Goal: Task Accomplishment & Management: Use online tool/utility

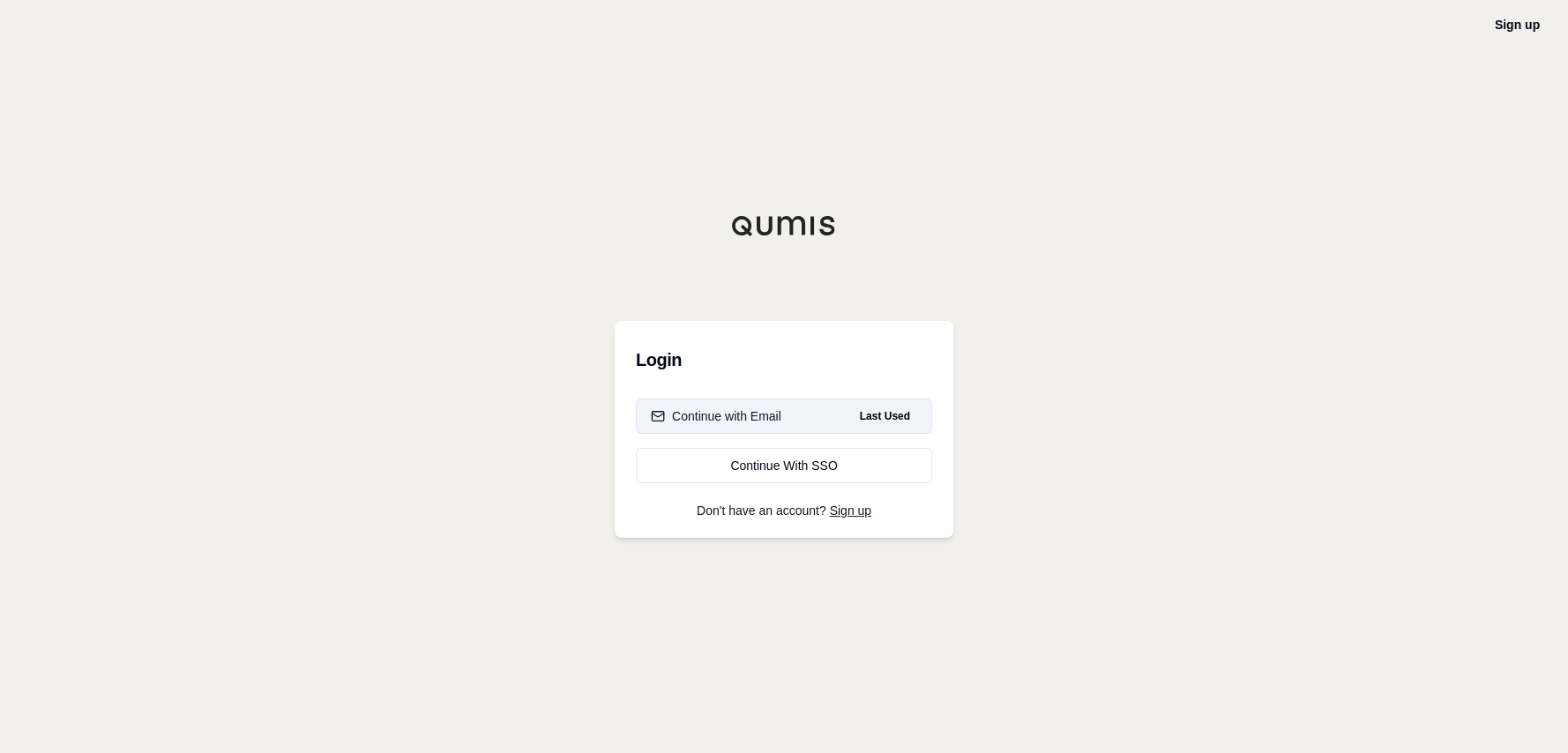
click at [801, 411] on button "Continue with Email Last Used" at bounding box center [784, 417] width 296 height 36
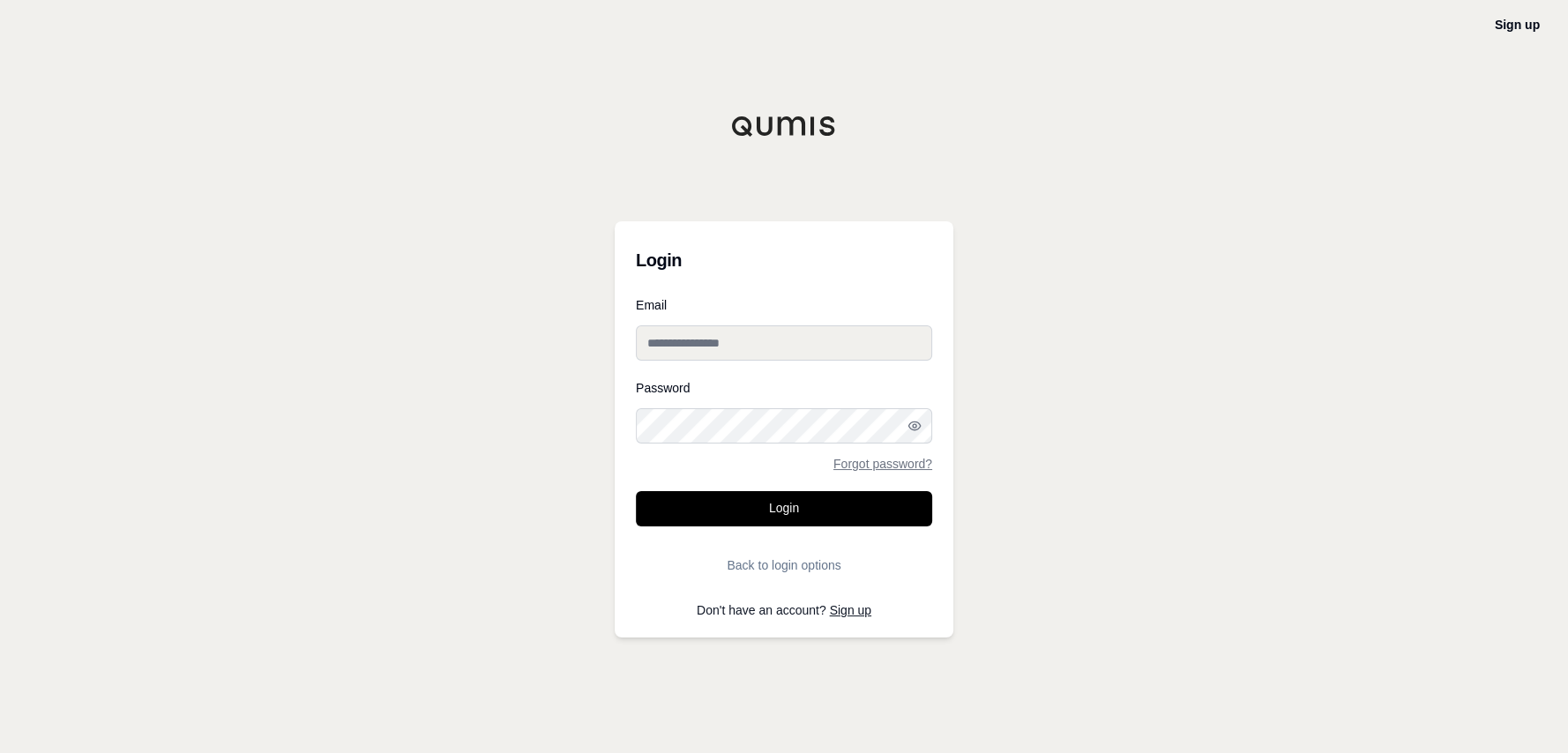
click at [726, 342] on input "Email" at bounding box center [784, 343] width 296 height 36
type input "**********"
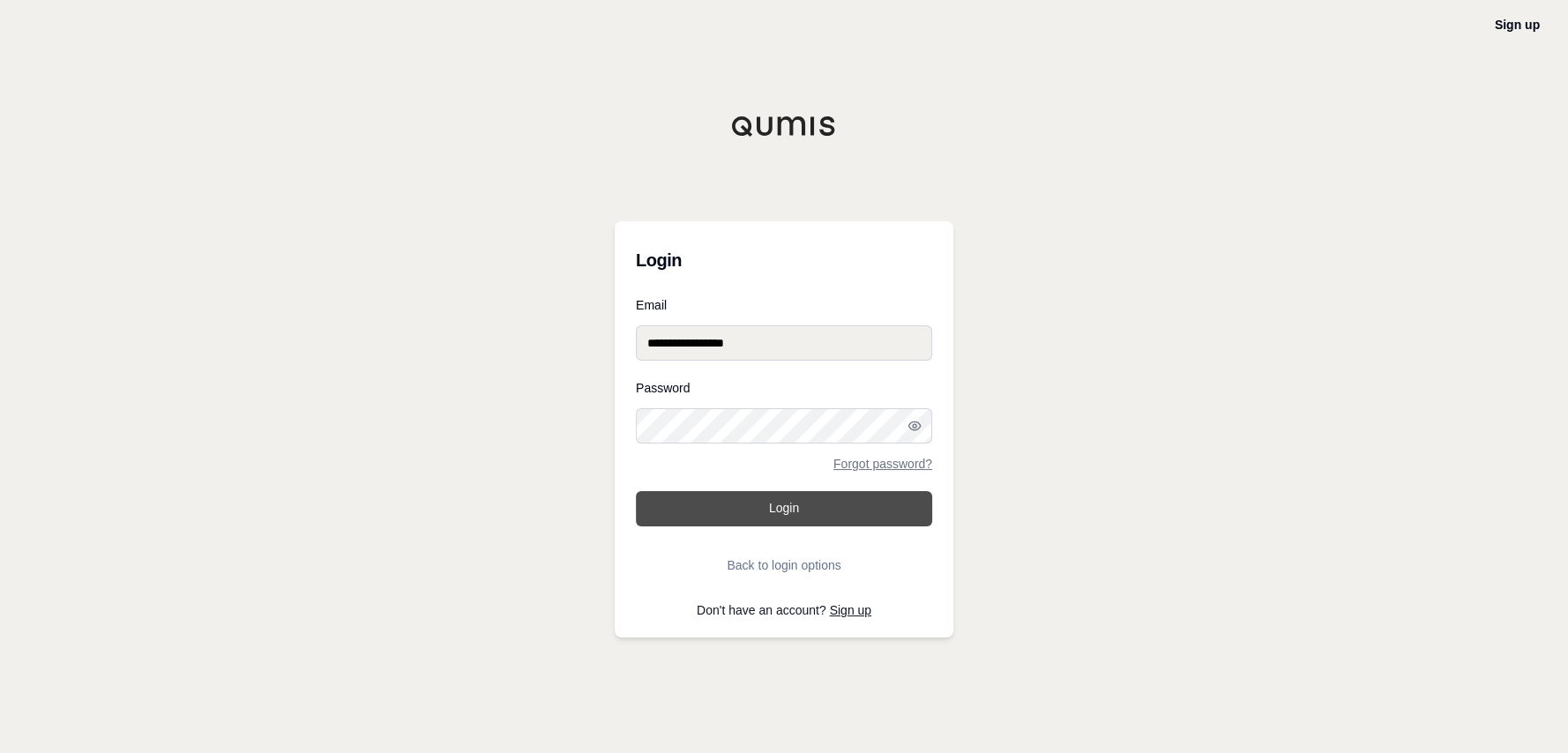
click at [869, 512] on button "Login" at bounding box center [784, 509] width 296 height 36
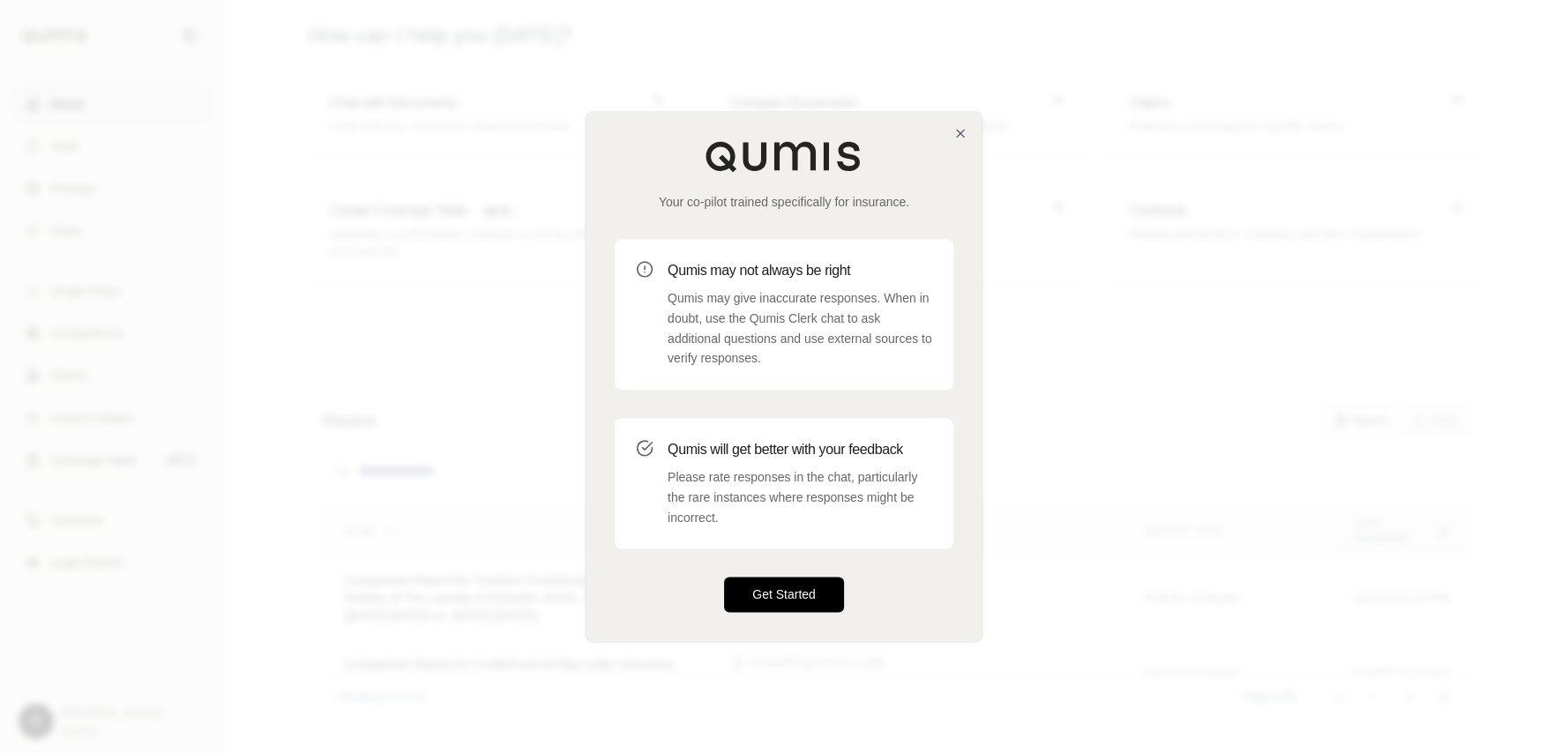
click at [778, 598] on button "Get Started" at bounding box center [784, 595] width 120 height 36
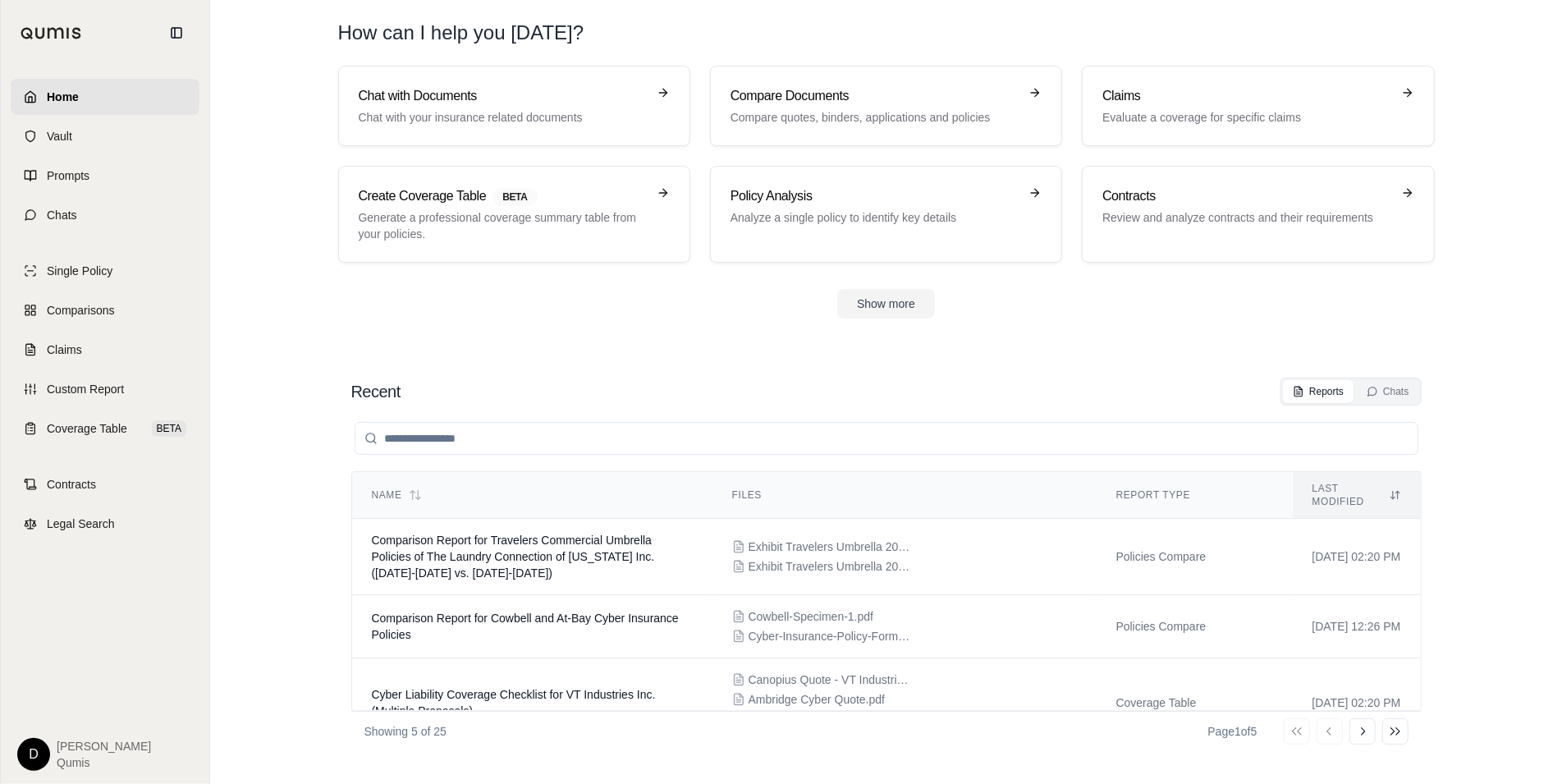
click at [723, 372] on div "Recent Reports Chats Name Files Report Type Last modified Comparison Report for…" at bounding box center [886, 564] width 1096 height 400
click at [108, 226] on link "Chats" at bounding box center [105, 215] width 188 height 36
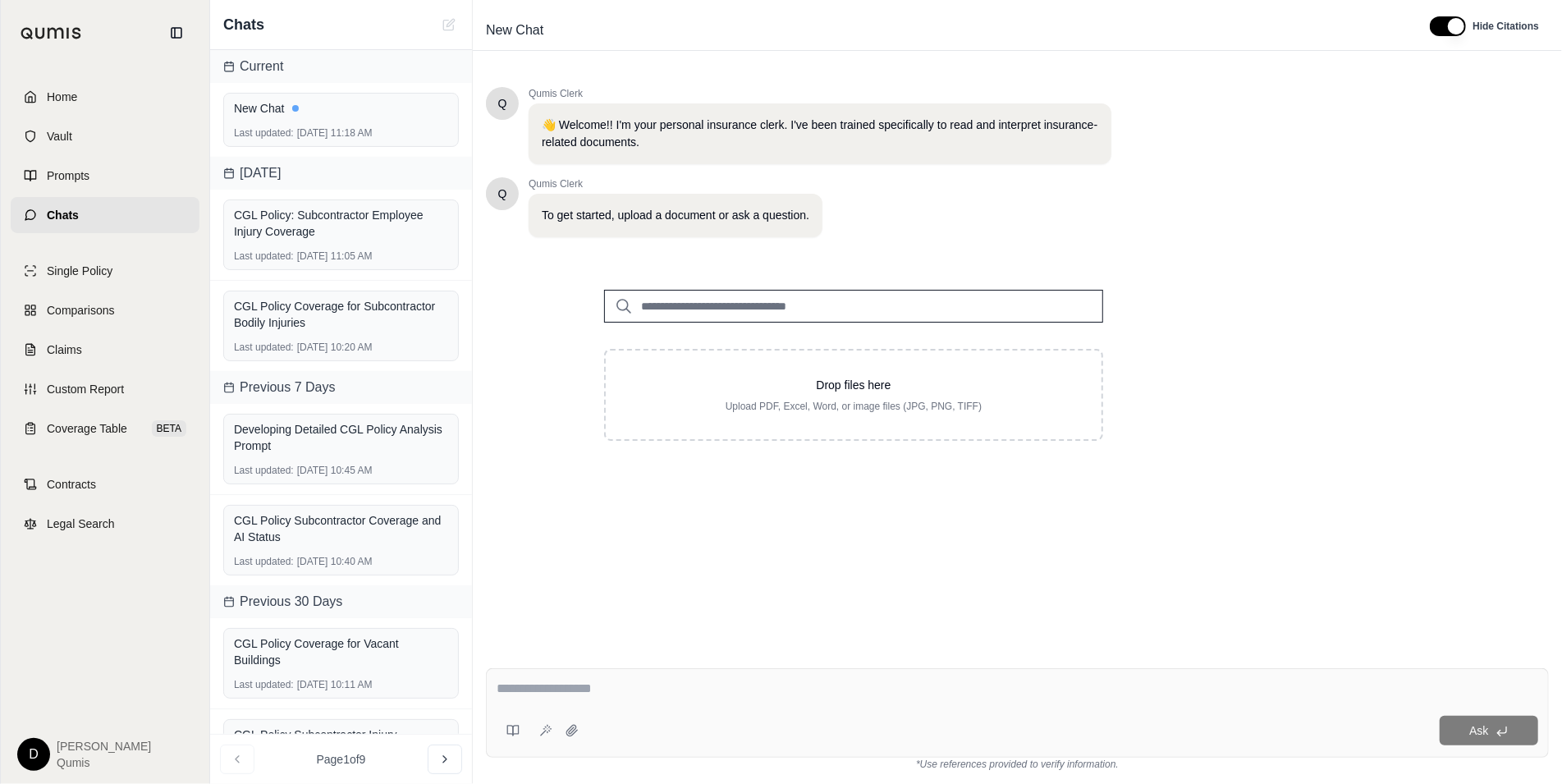
click at [550, 694] on textarea at bounding box center [1017, 689] width 1042 height 20
click at [580, 693] on textarea at bounding box center [1017, 689] width 1042 height 20
click at [697, 313] on input "search" at bounding box center [853, 306] width 499 height 33
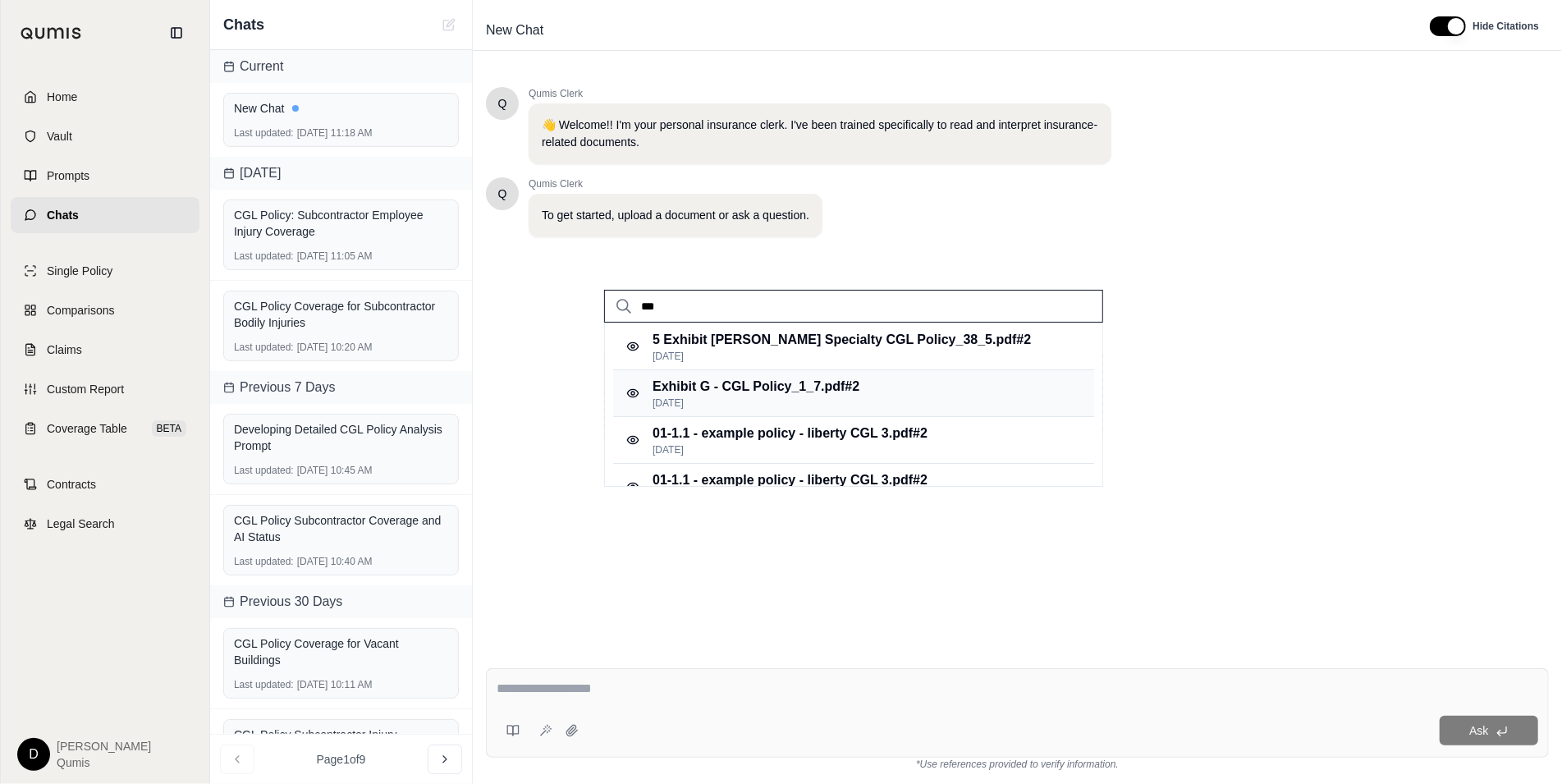
type input "***"
click at [774, 399] on p "[DATE]" at bounding box center [755, 403] width 207 height 13
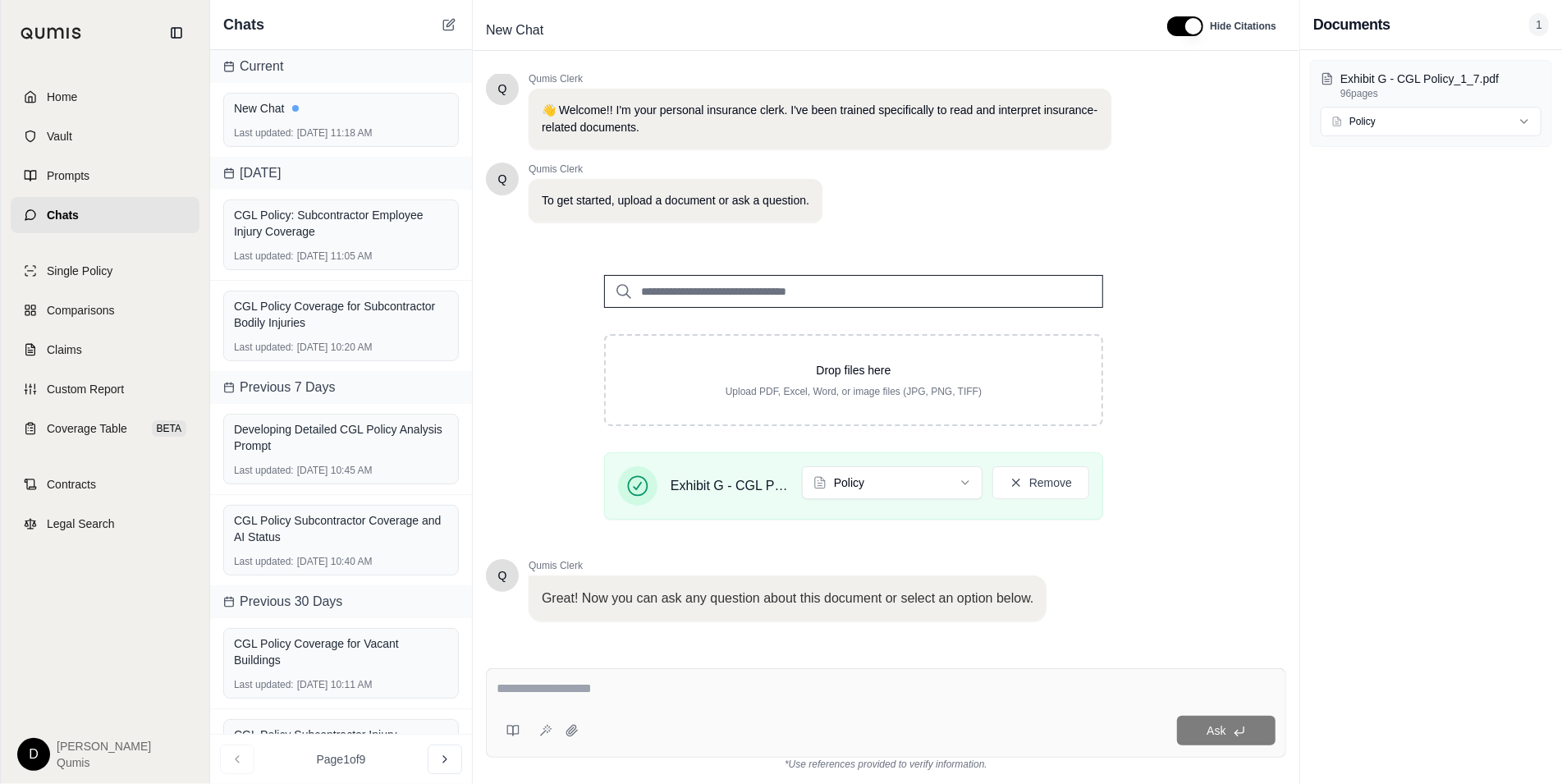
scroll to position [99, 0]
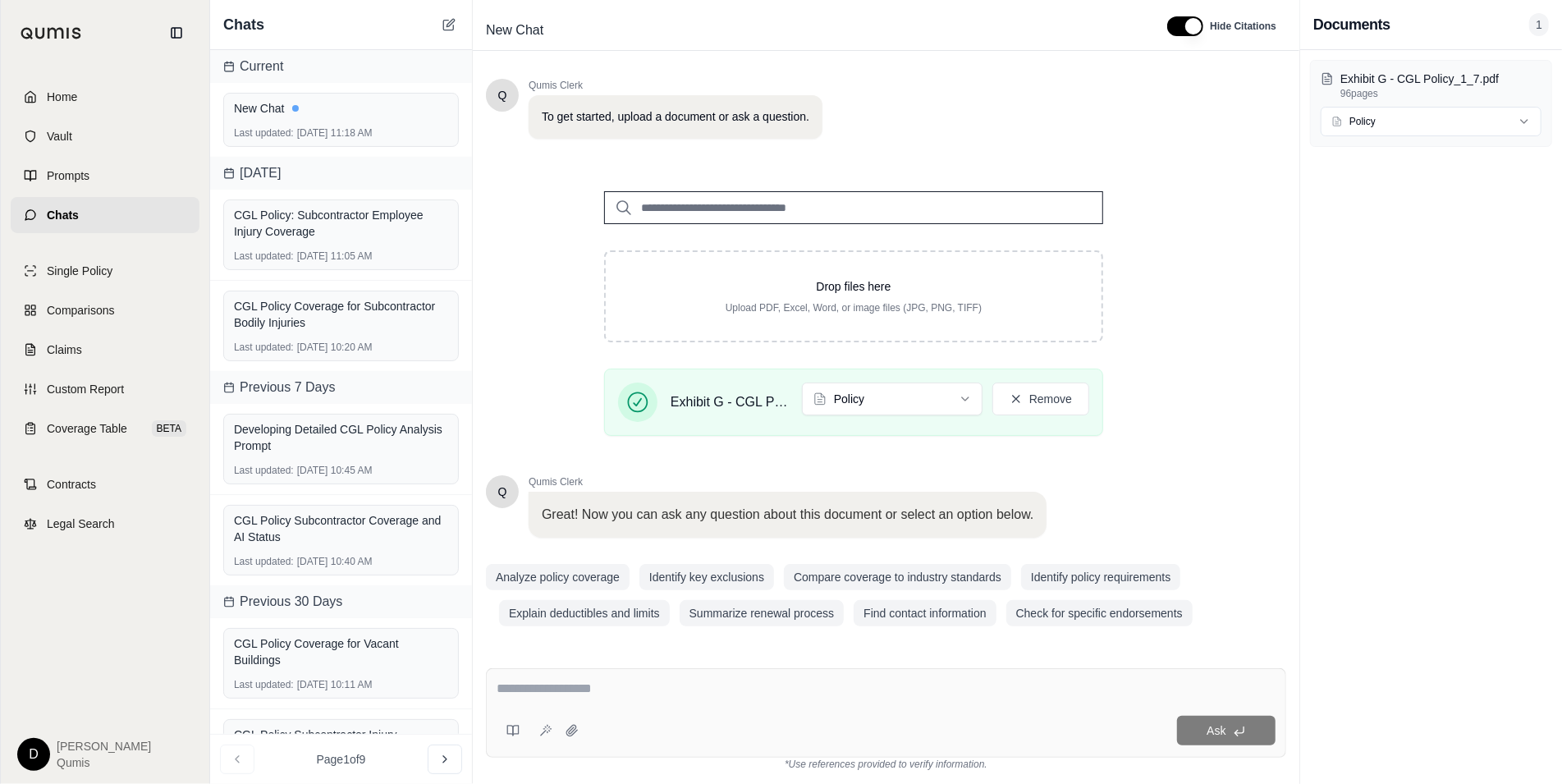
click at [670, 685] on textarea at bounding box center [886, 689] width 780 height 20
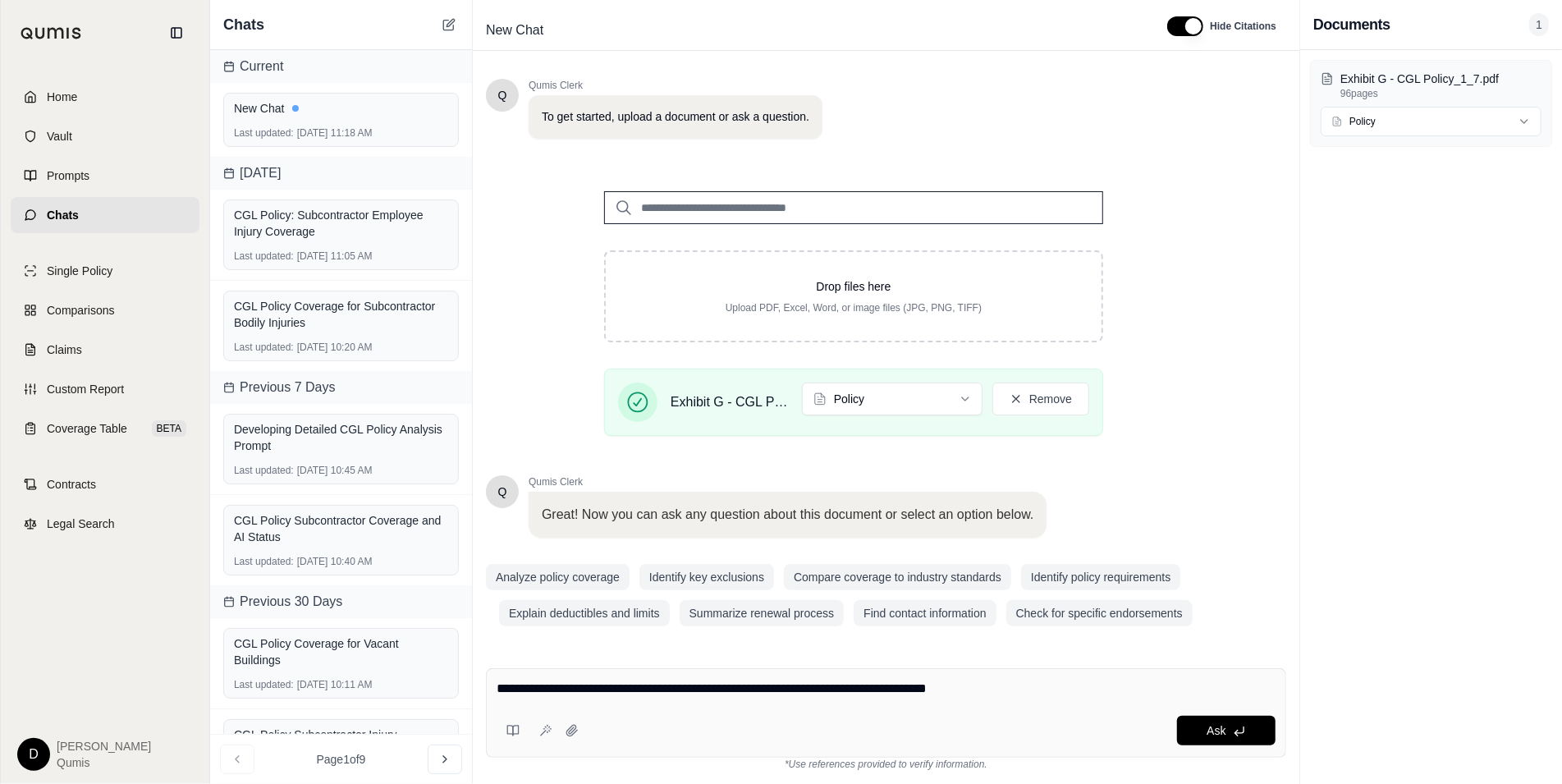
type textarea "**********"
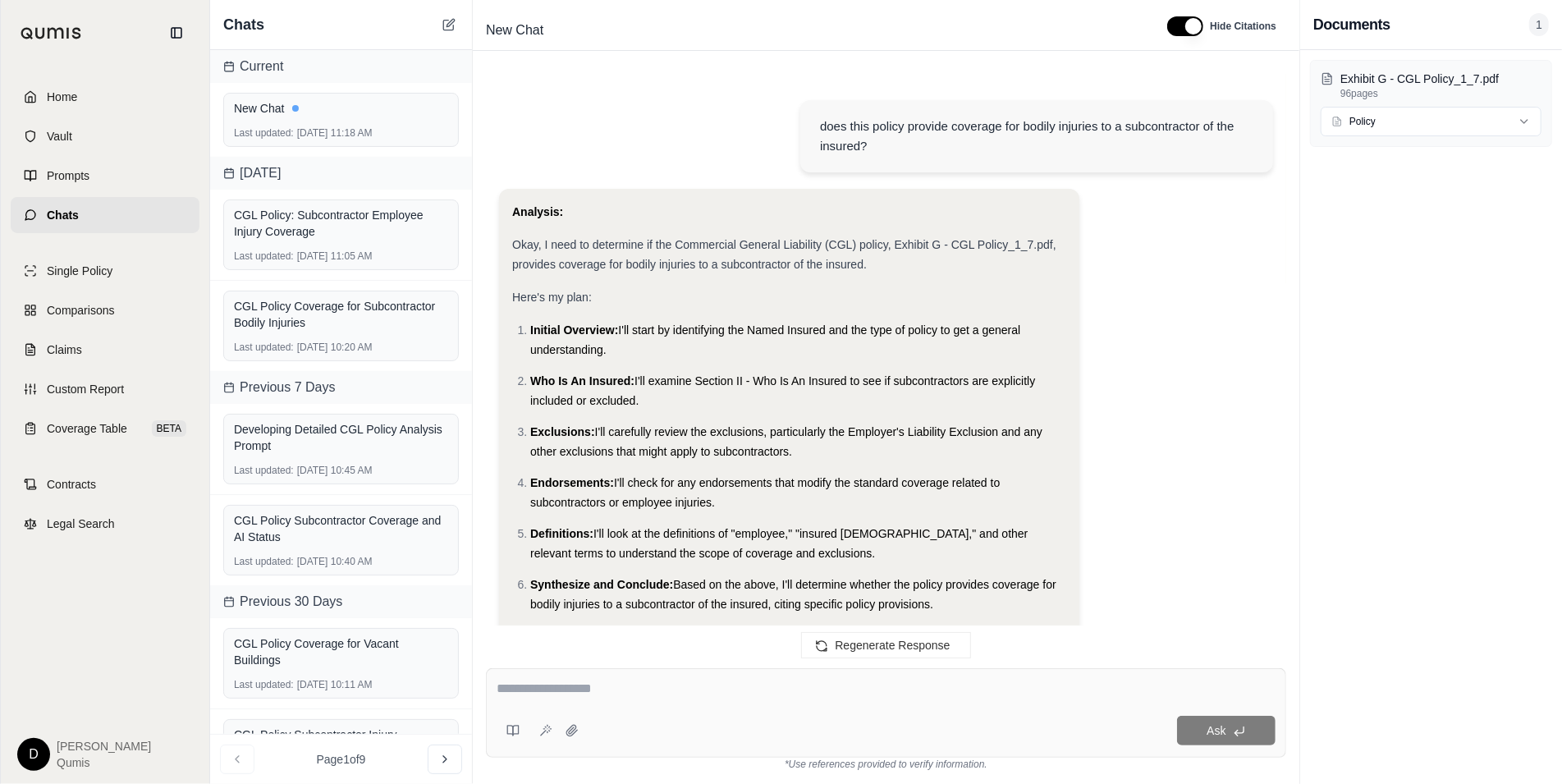
scroll to position [1381, 0]
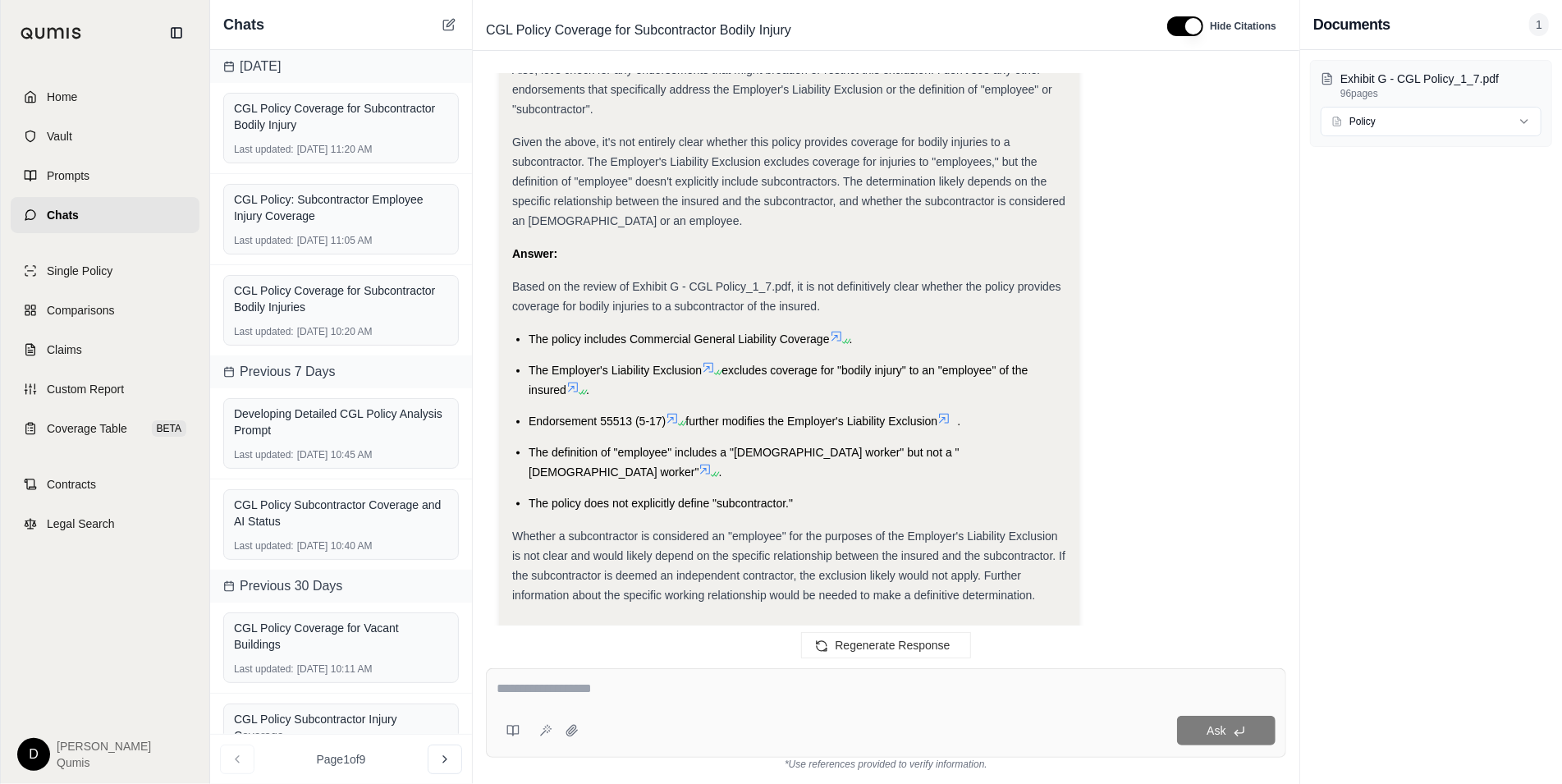
click at [811, 529] on span "Whether a subcontractor is considered an "employee" for the purposes of the Emp…" at bounding box center [789, 565] width 554 height 73
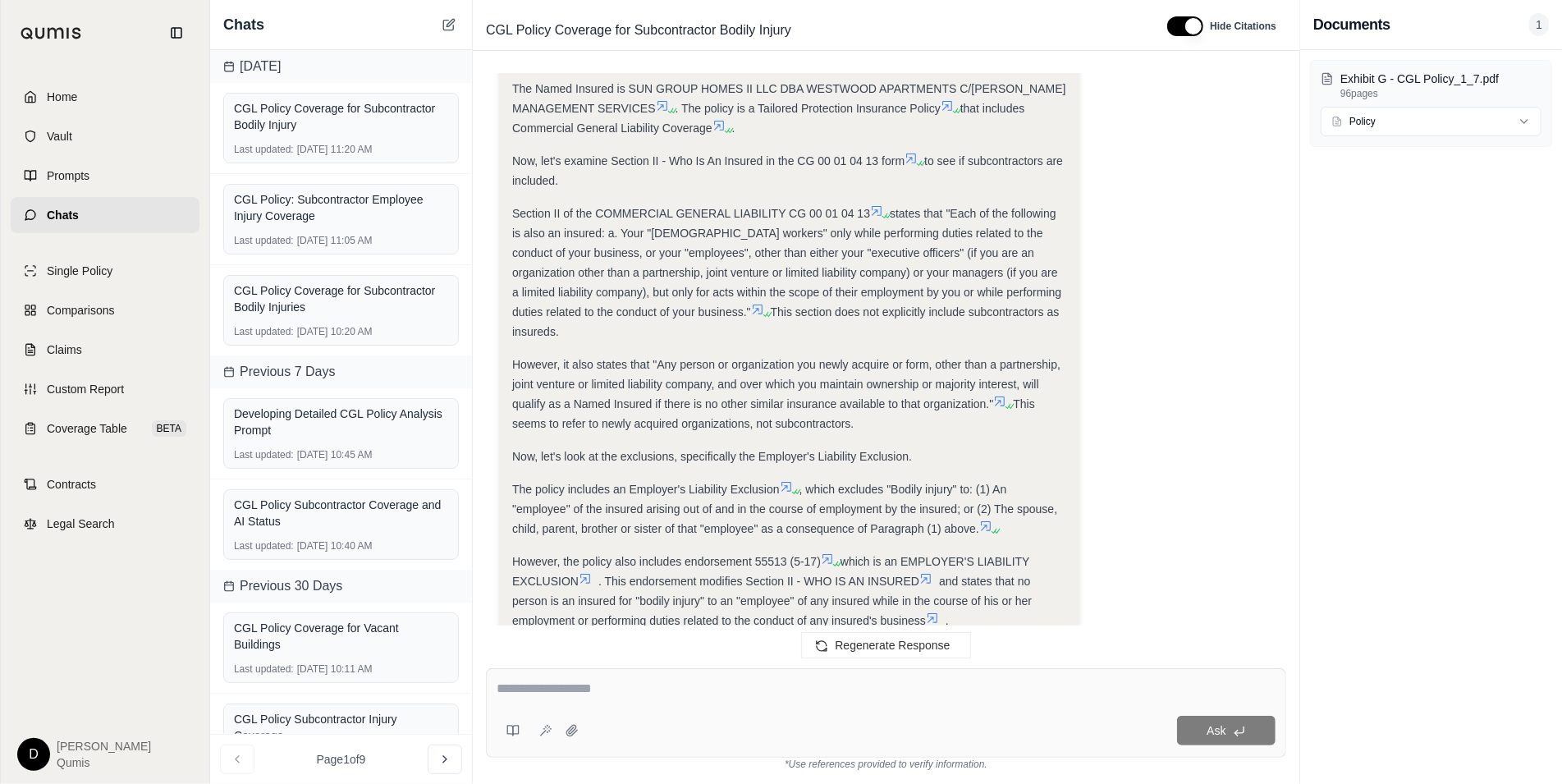
scroll to position [708, 0]
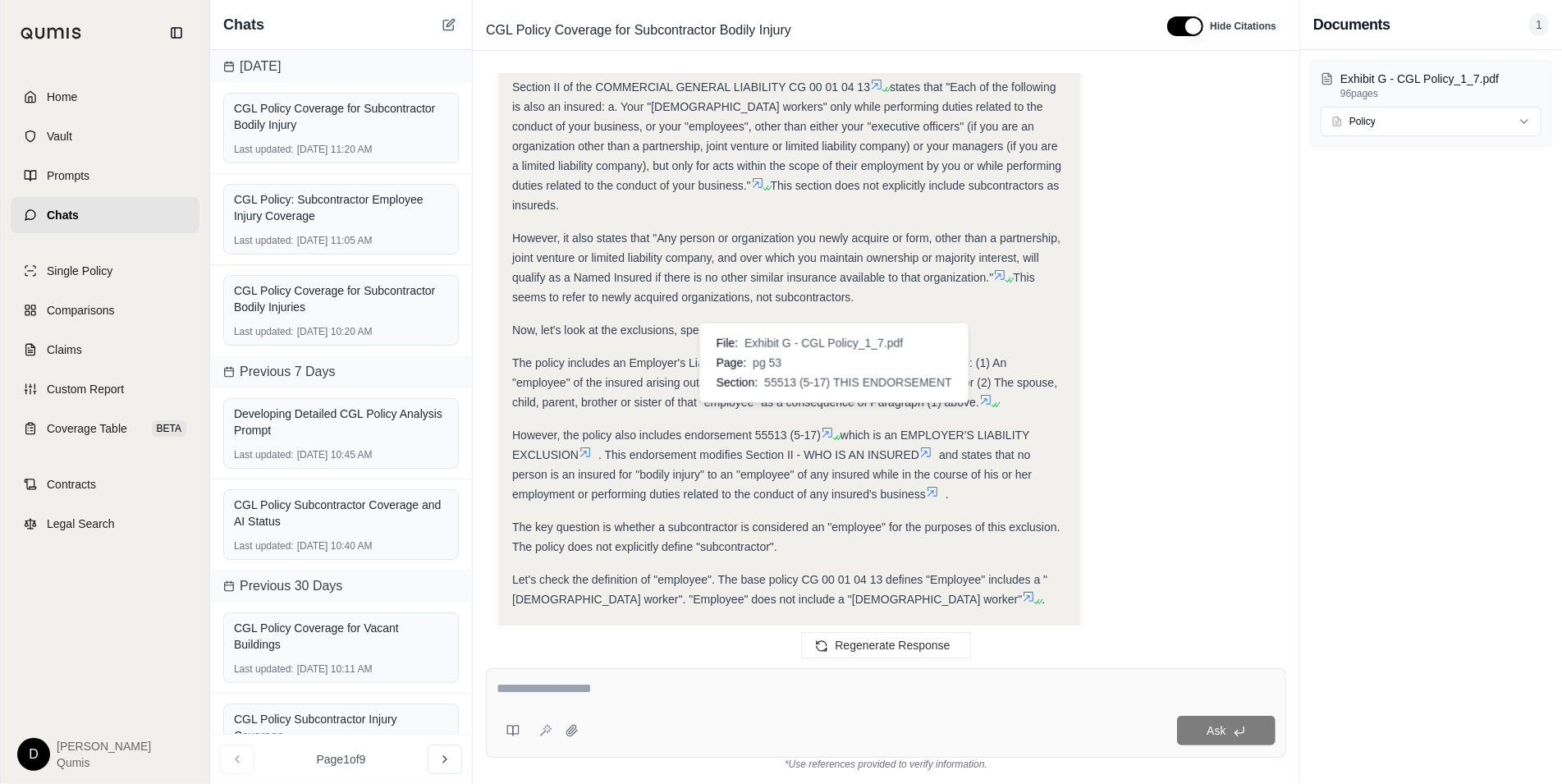
click at [832, 428] on icon at bounding box center [827, 432] width 10 height 10
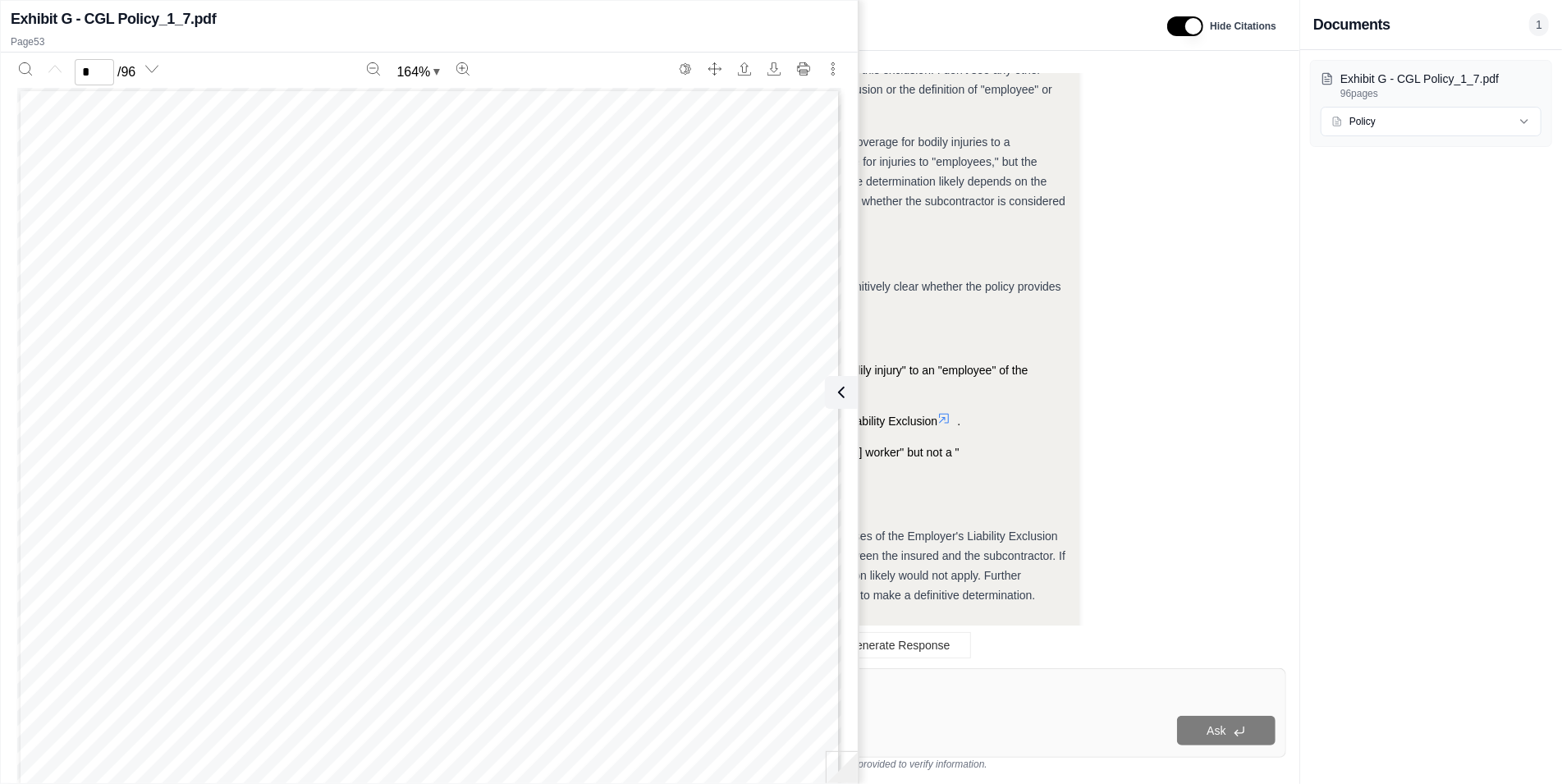
scroll to position [55445, 0]
type input "**"
click at [851, 390] on button at bounding box center [838, 392] width 33 height 33
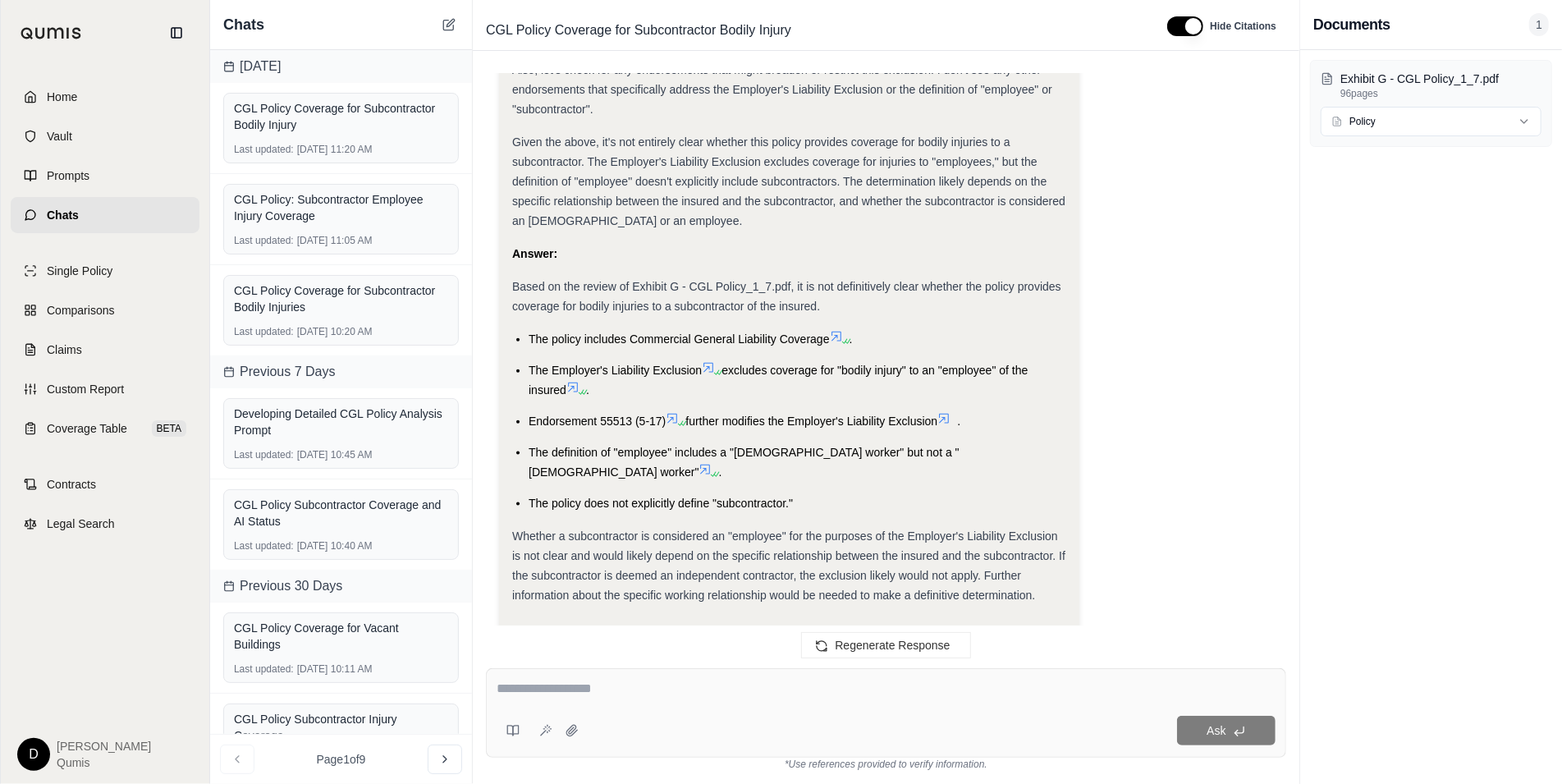
click at [807, 414] on span "further modifies the Employer's Liability Exclusion" at bounding box center [811, 421] width 252 height 13
click at [782, 414] on span "further modifies the Employer's Liability Exclusion" at bounding box center [811, 421] width 252 height 13
click at [772, 414] on span "further modifies the Employer's Liability Exclusion" at bounding box center [811, 421] width 252 height 13
click at [600, 529] on span "Whether a subcontractor is considered an "employee" for the purposes of the Emp…" at bounding box center [789, 565] width 554 height 73
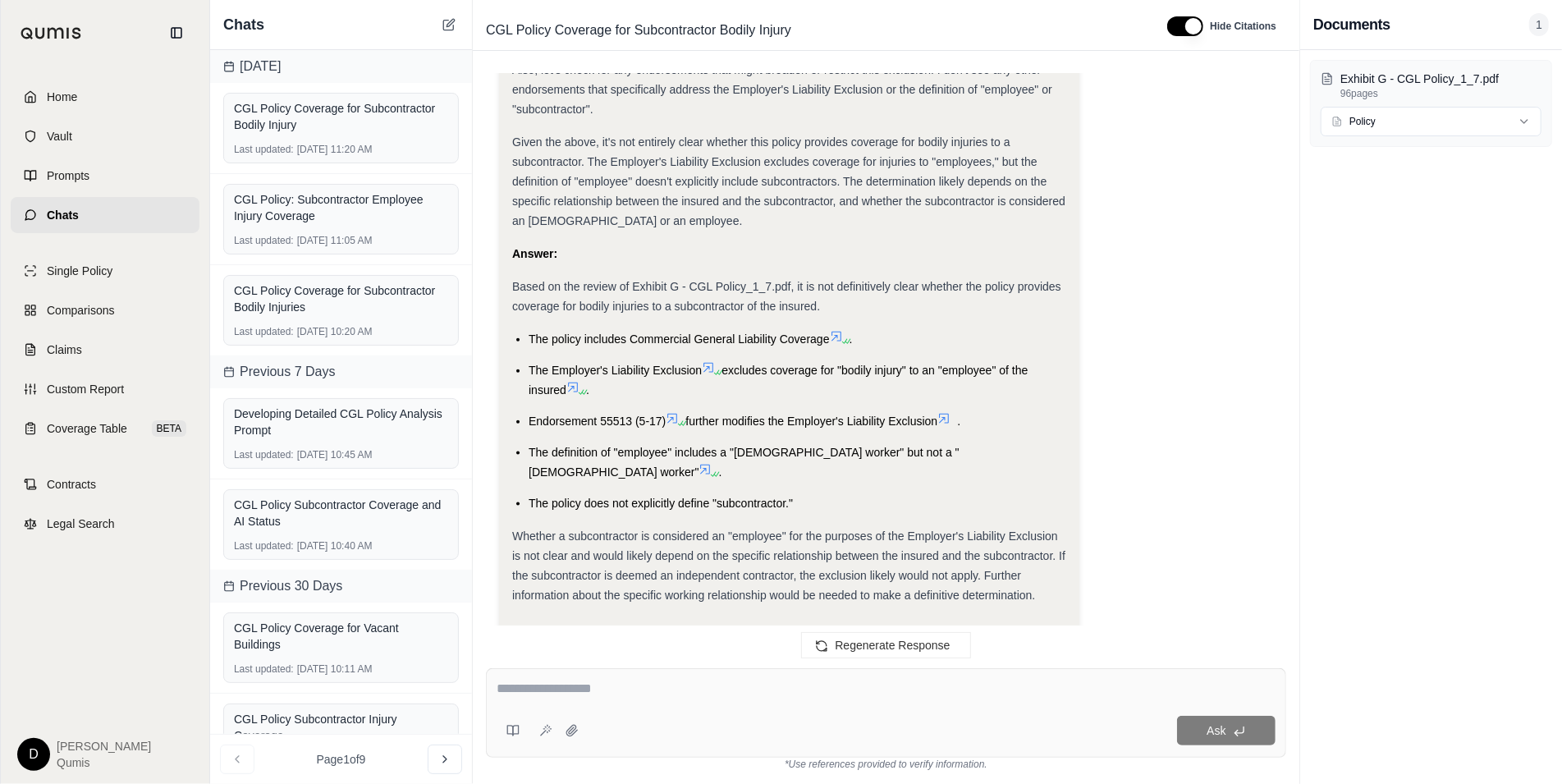
click at [668, 496] on span "The policy does not explicitly define "subcontractor."" at bounding box center [660, 502] width 265 height 13
click at [656, 496] on span "The policy does not explicitly define "subcontractor."" at bounding box center [660, 502] width 265 height 13
click at [106, 312] on span "Comparisons" at bounding box center [80, 310] width 67 height 16
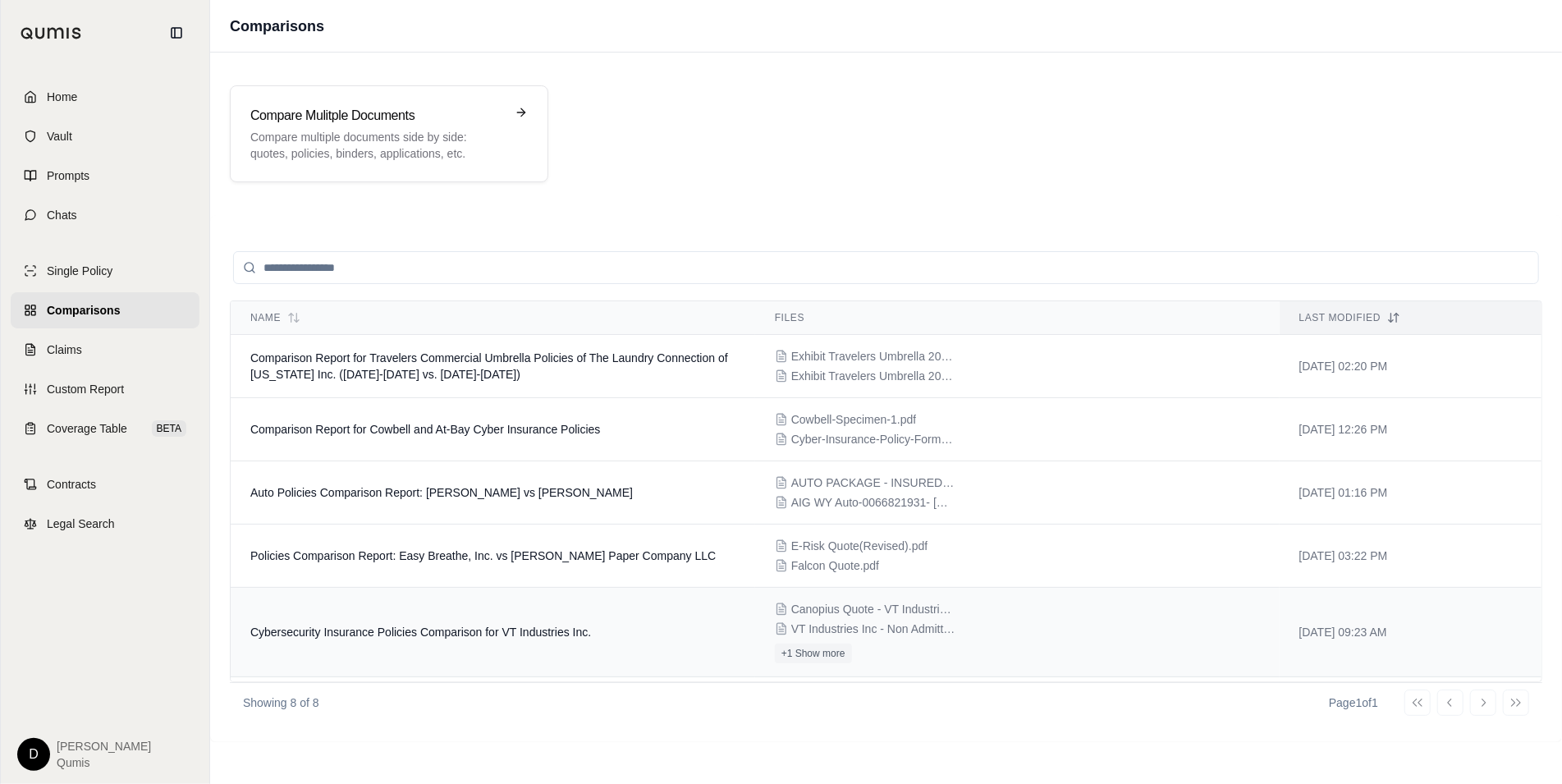
click at [484, 633] on span "Cybersecurity Insurance Policies Comparison for VT Industries Inc." at bounding box center [421, 632] width 341 height 13
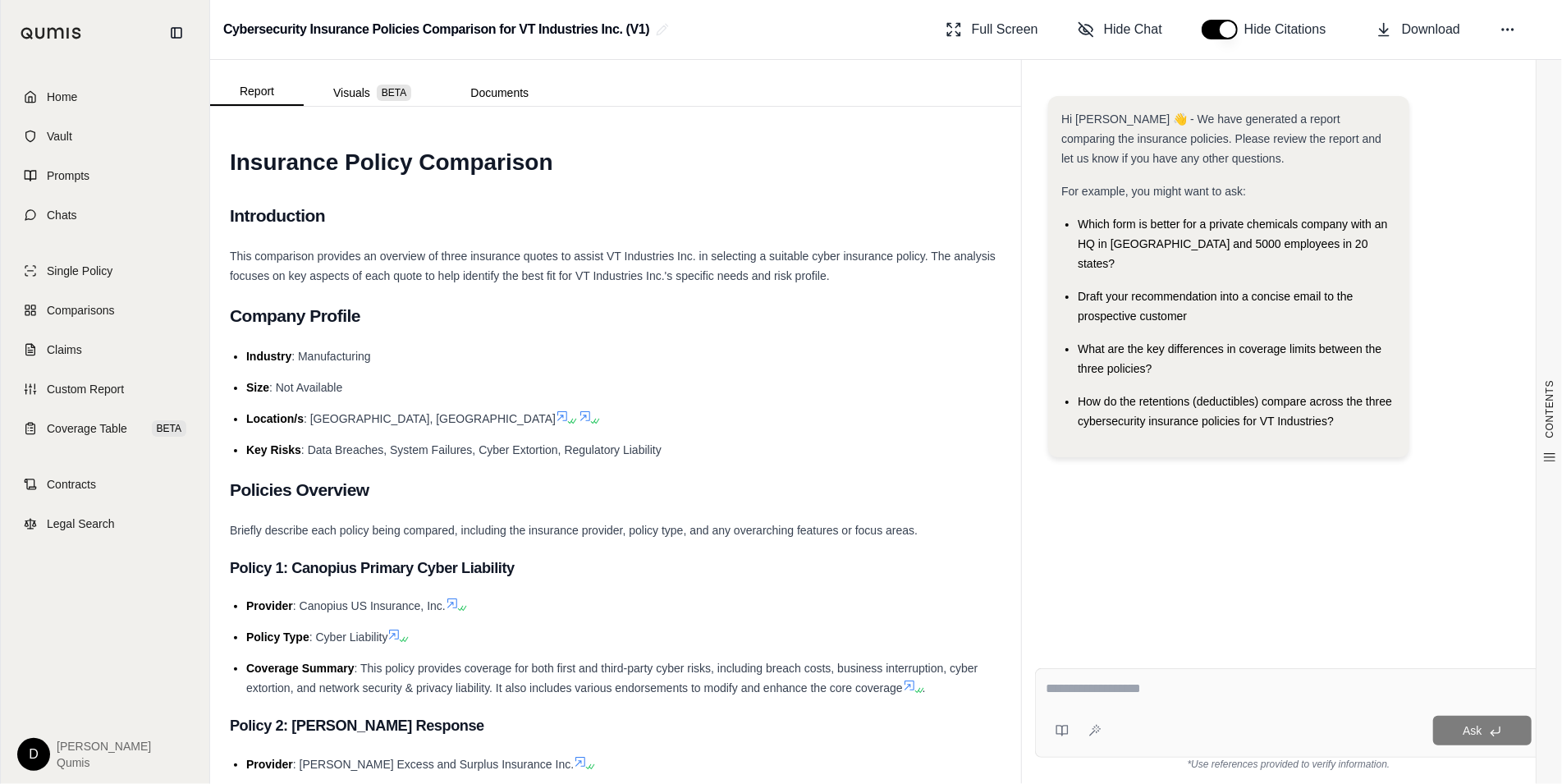
click at [374, 76] on div "Report Visuals BETA Documents" at bounding box center [384, 89] width 348 height 33
click at [347, 94] on button "Visuals BETA" at bounding box center [371, 92] width 137 height 26
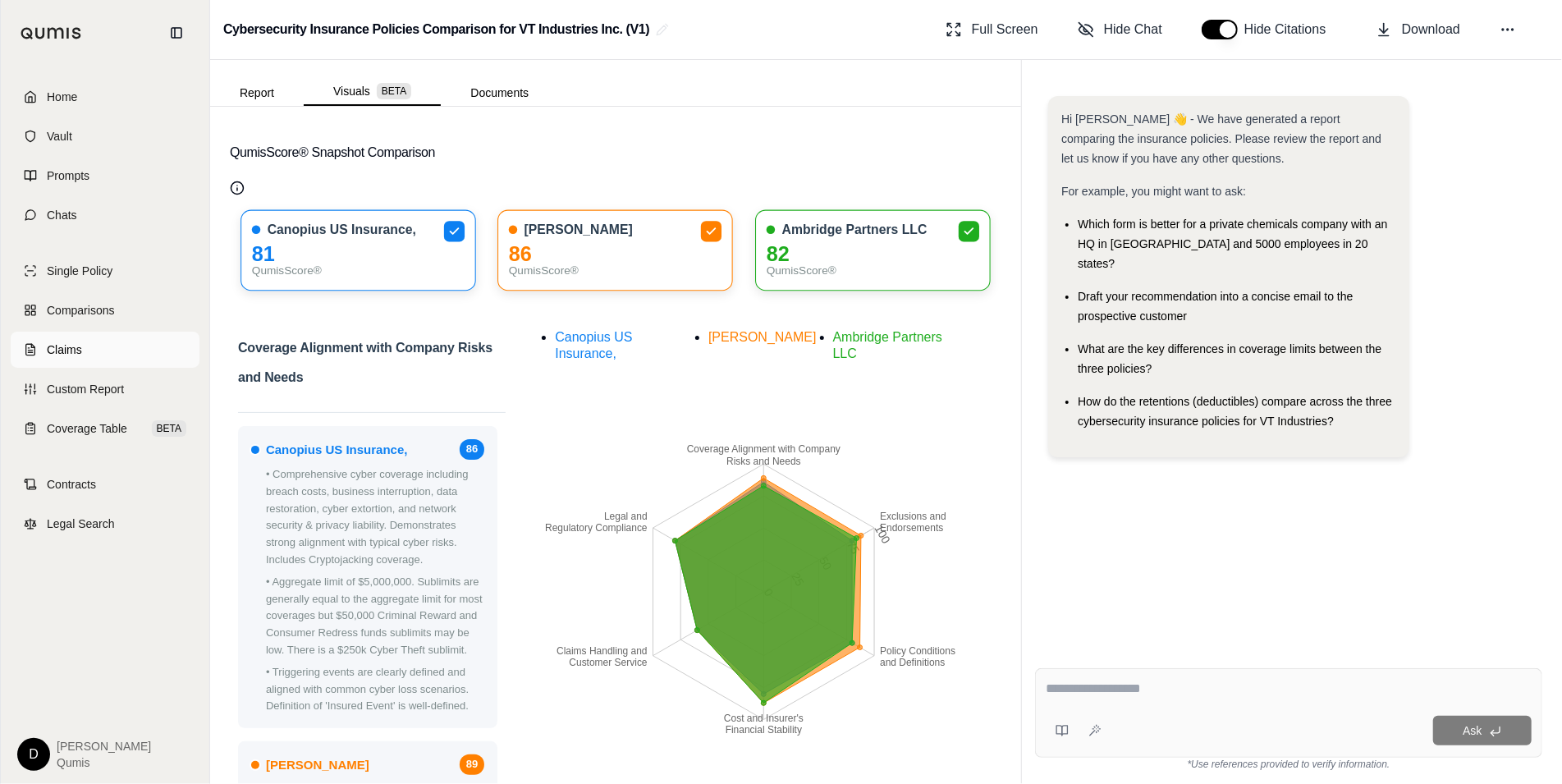
click at [104, 350] on link "Claims" at bounding box center [105, 350] width 188 height 36
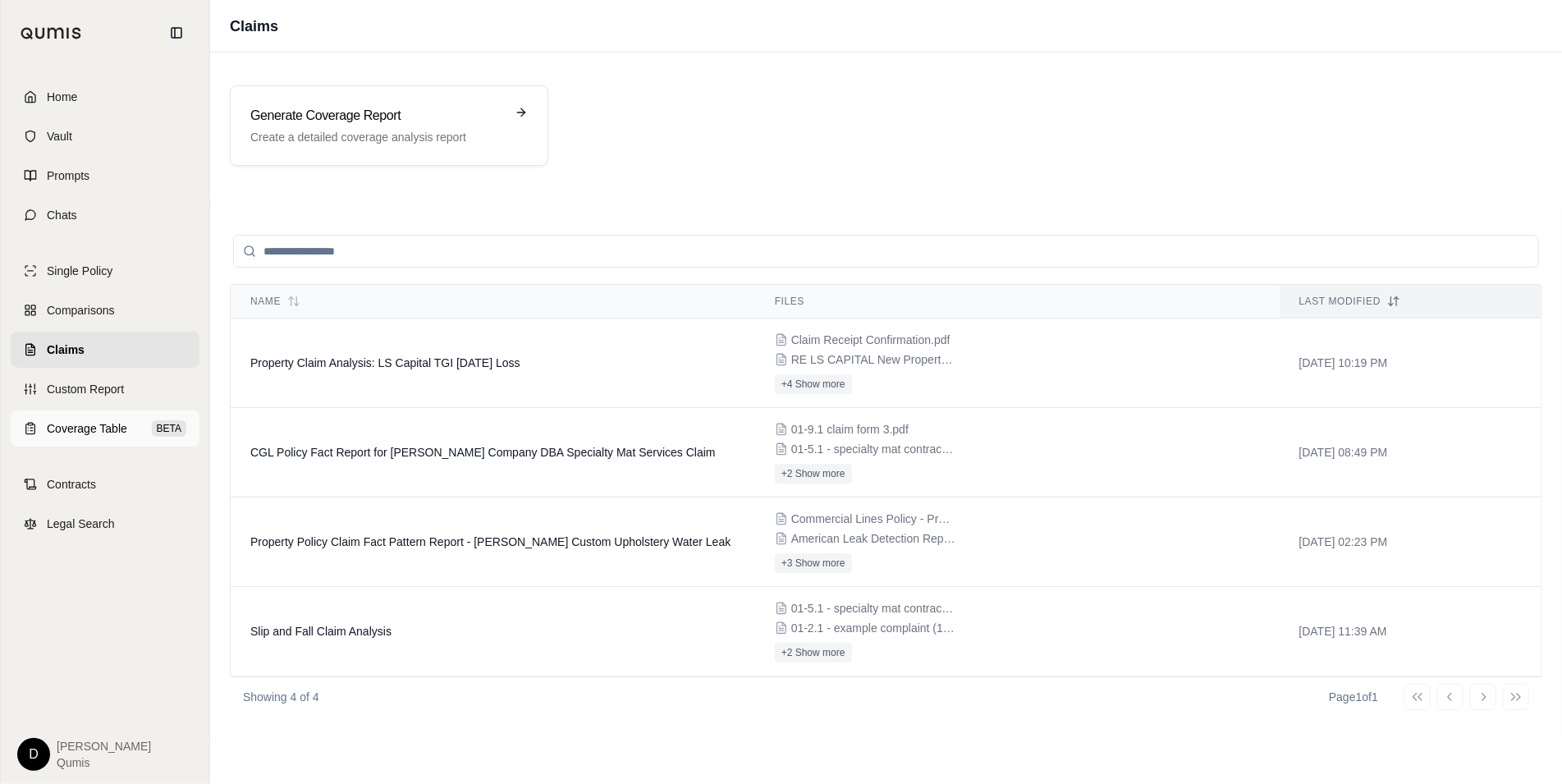
click at [74, 425] on span "Coverage Table" at bounding box center [87, 428] width 81 height 16
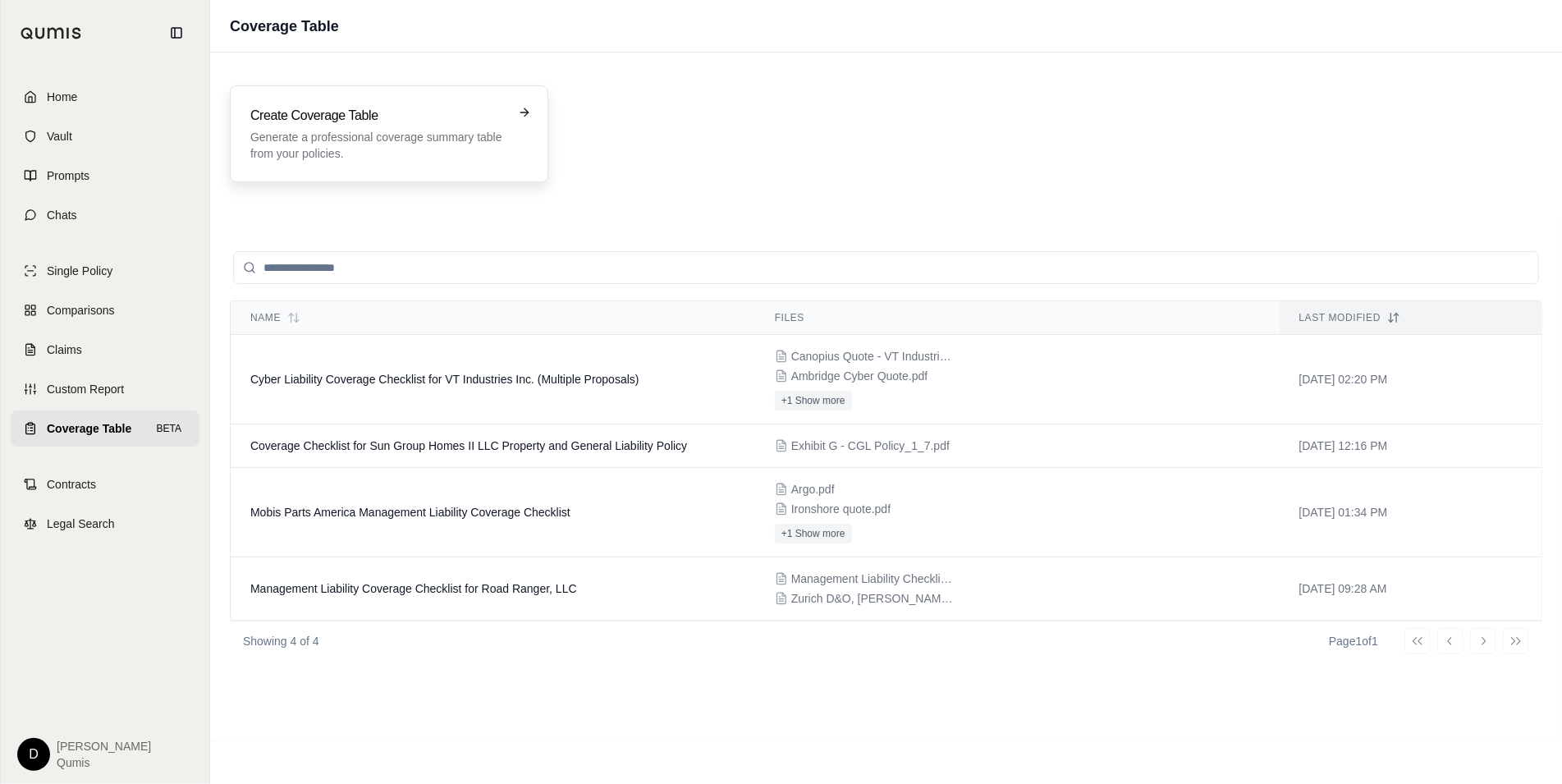
click at [350, 126] on div "Create Coverage Table Generate a professional coverage summary table from your …" at bounding box center [378, 134] width 255 height 56
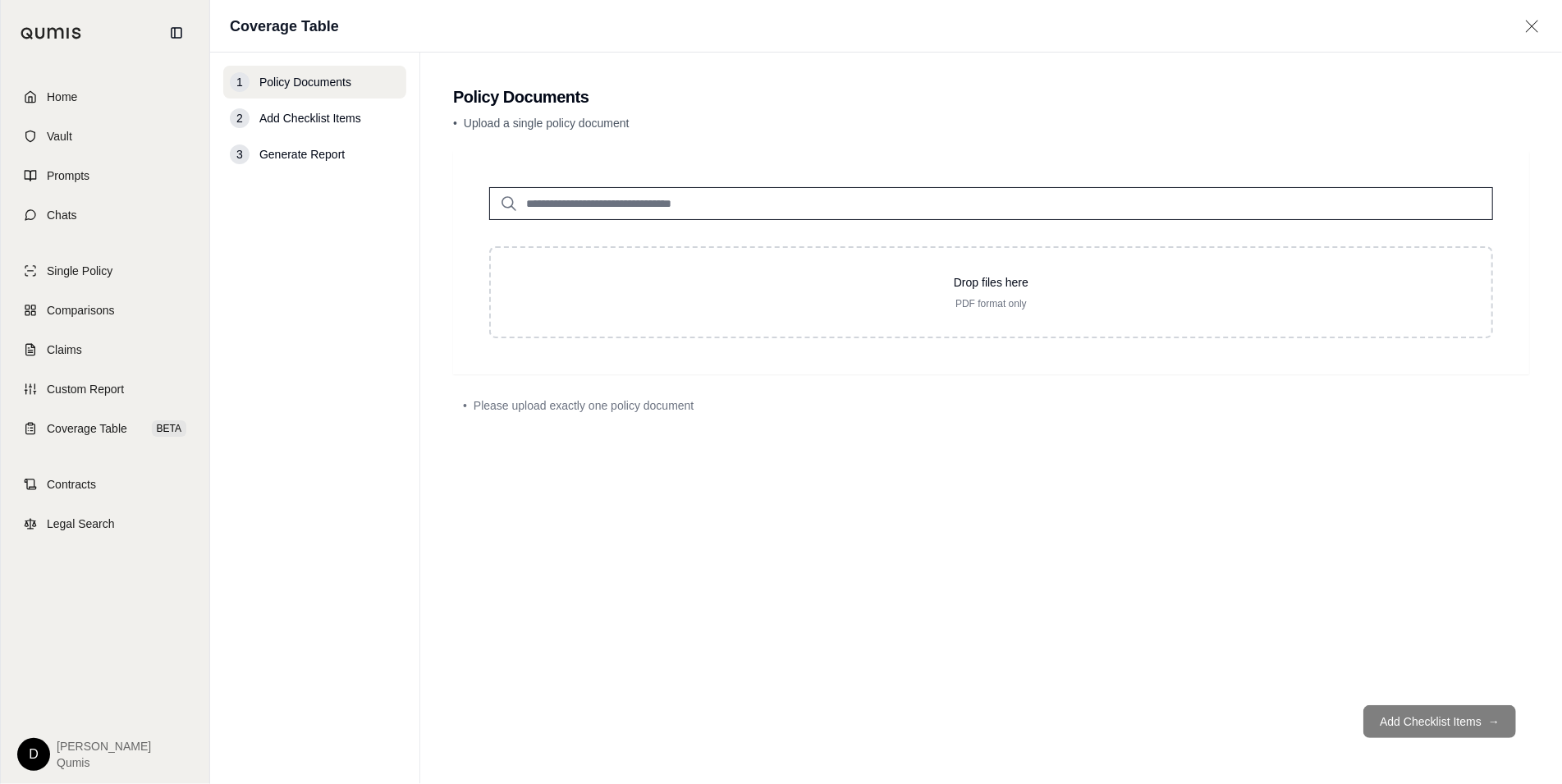
click at [652, 206] on input "search" at bounding box center [990, 204] width 1004 height 33
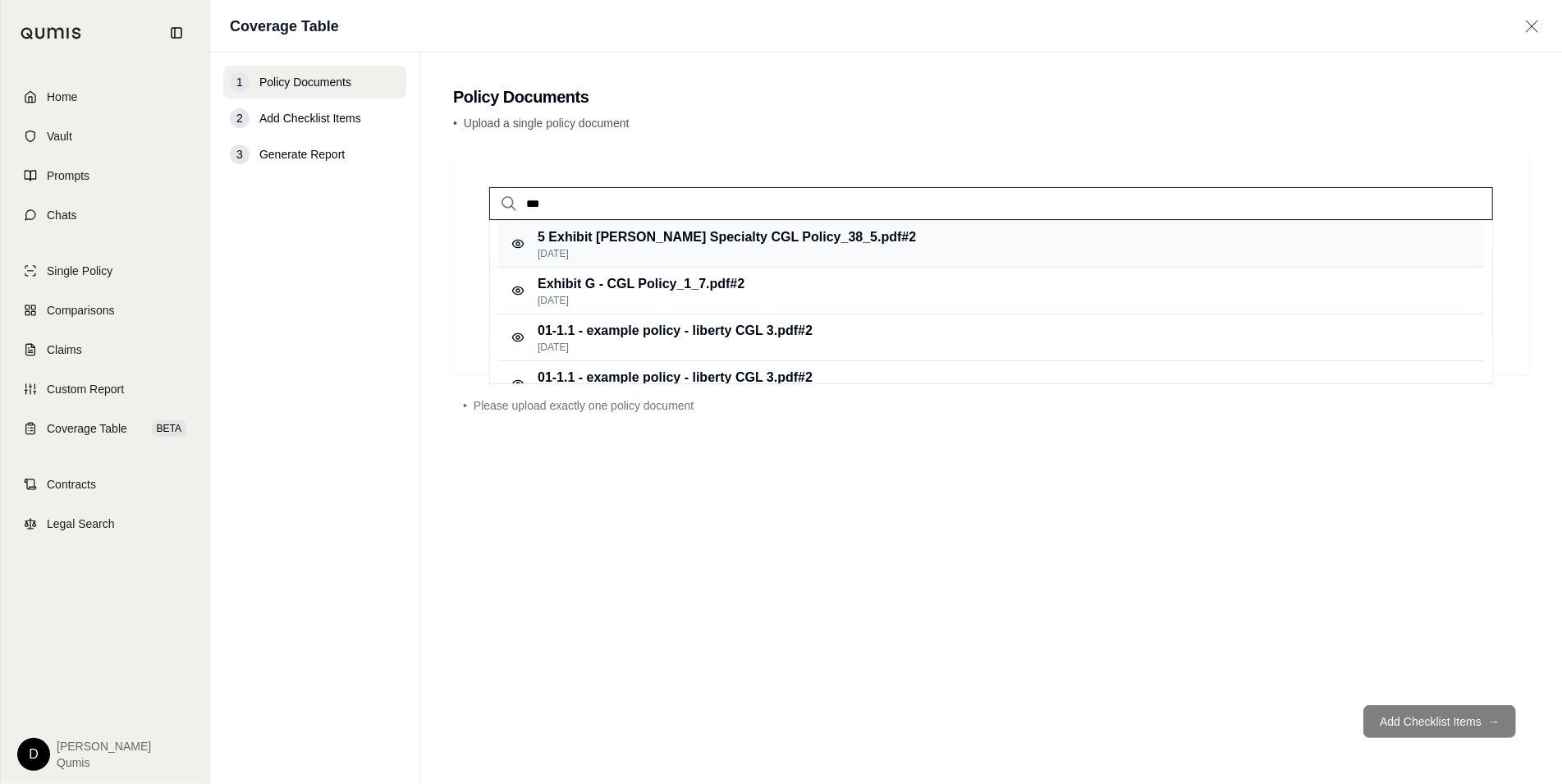
type input "***"
click at [700, 240] on p "5 Exhibit [PERSON_NAME] Specialty CGL Policy_38_5.pdf #2" at bounding box center [727, 237] width 379 height 20
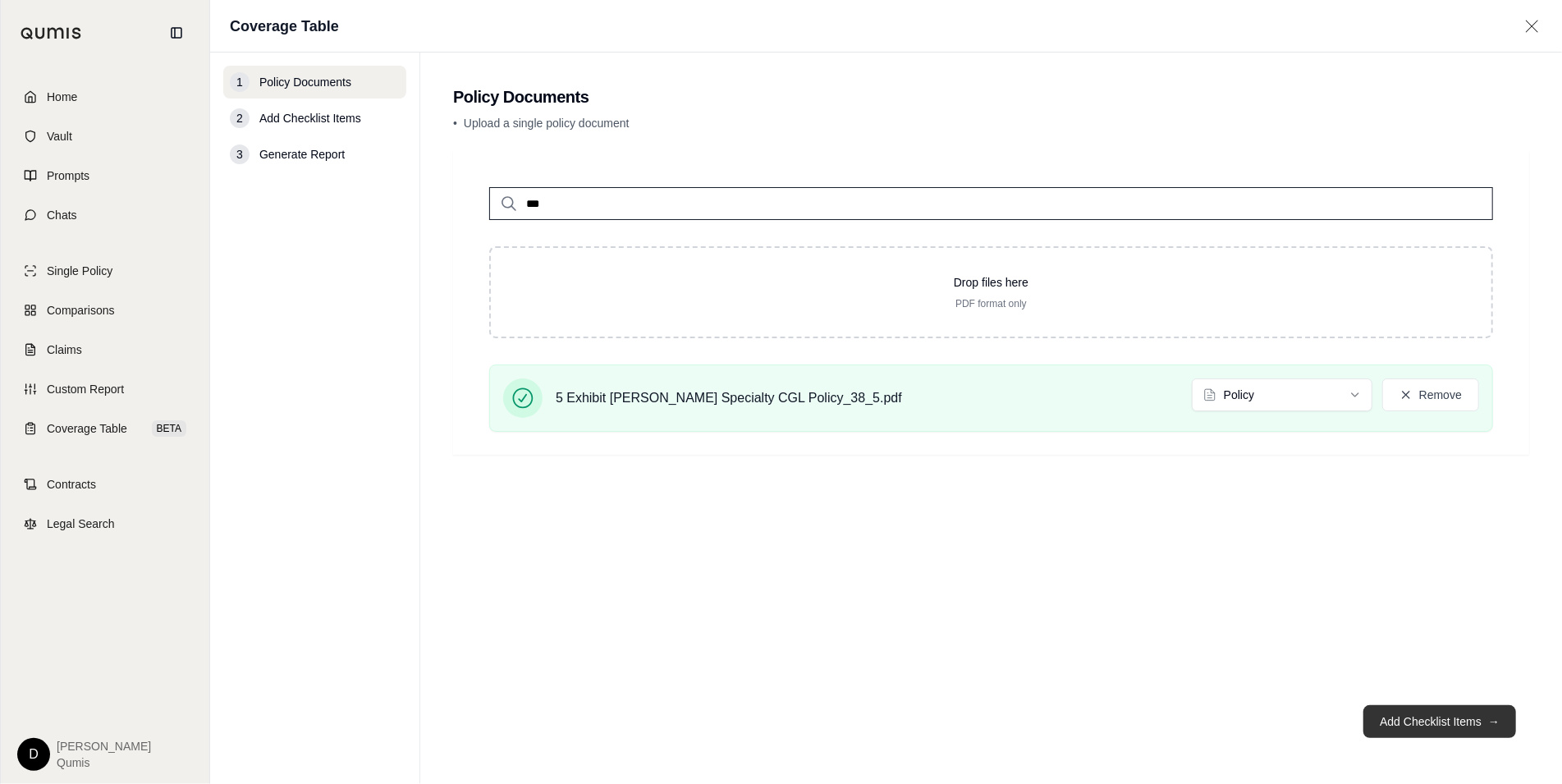
click at [1411, 700] on button "Add Checklist Items →" at bounding box center [1440, 721] width 153 height 33
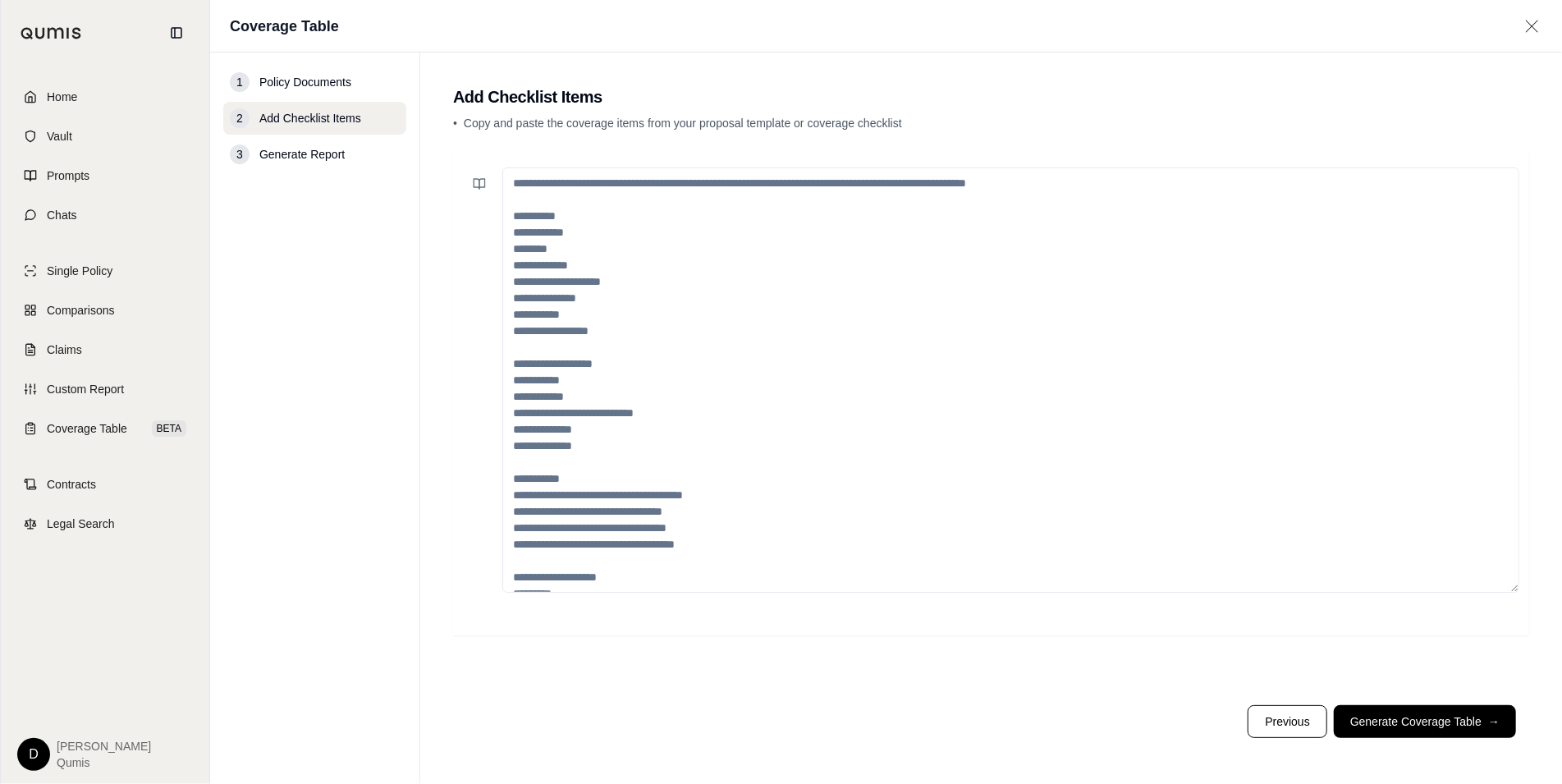
click at [785, 318] on textarea at bounding box center [1011, 380] width 1017 height 425
click at [642, 455] on textarea at bounding box center [1011, 380] width 1017 height 425
click at [76, 443] on link "Coverage Table BETA" at bounding box center [105, 428] width 188 height 36
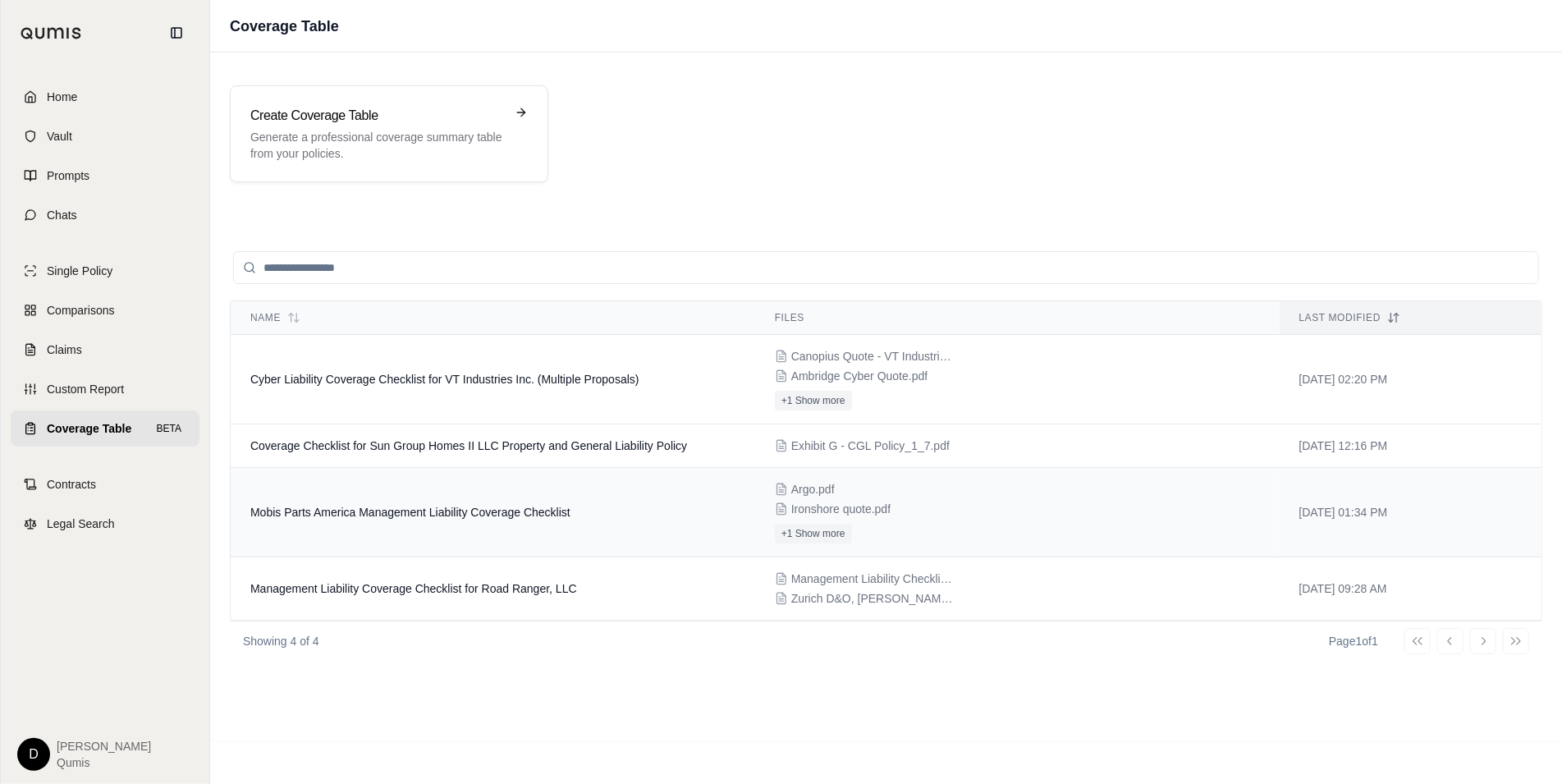
click at [443, 497] on td "Mobis Parts America Management Liability Coverage Checklist" at bounding box center [493, 512] width 525 height 90
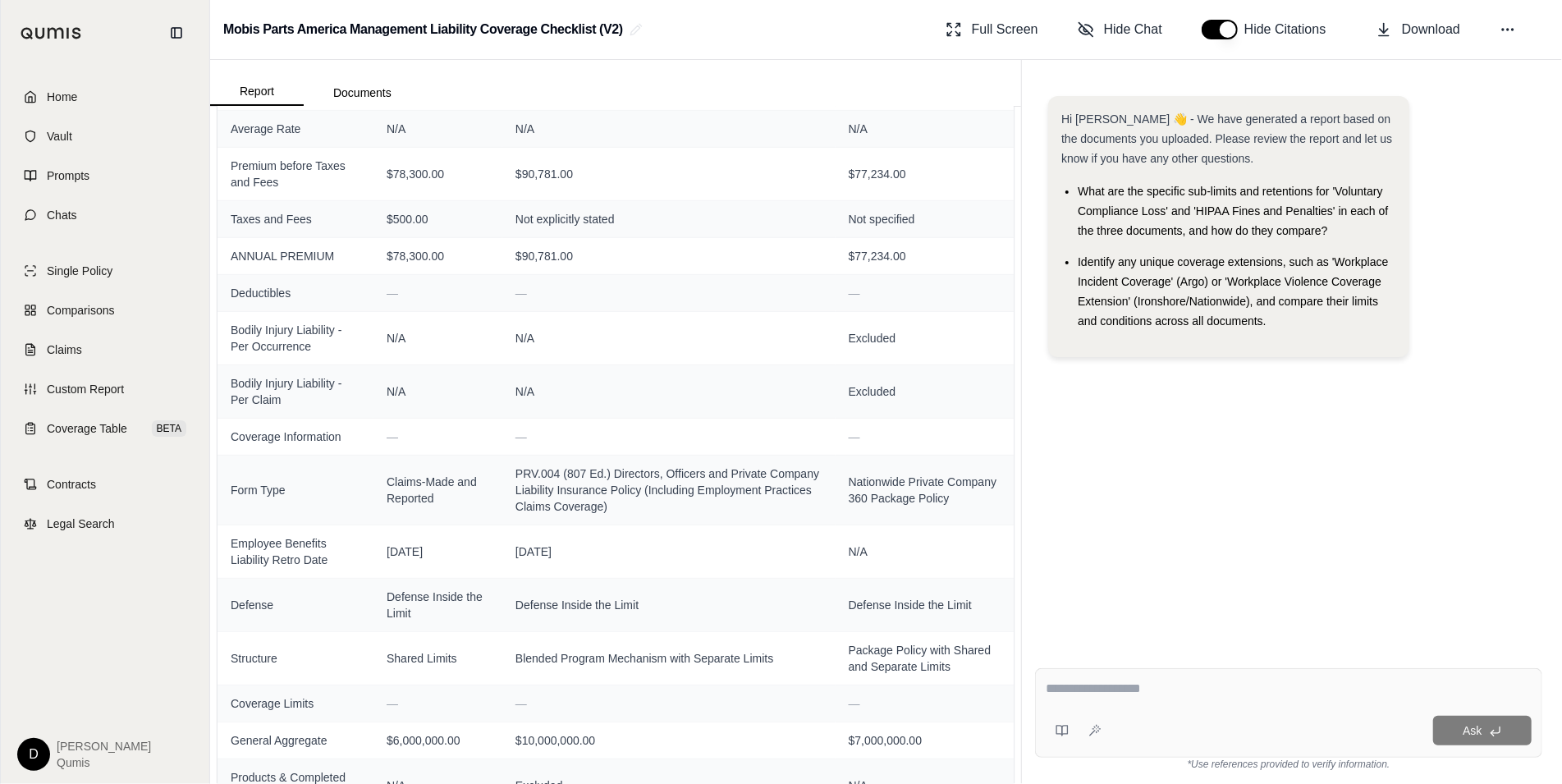
scroll to position [498, 0]
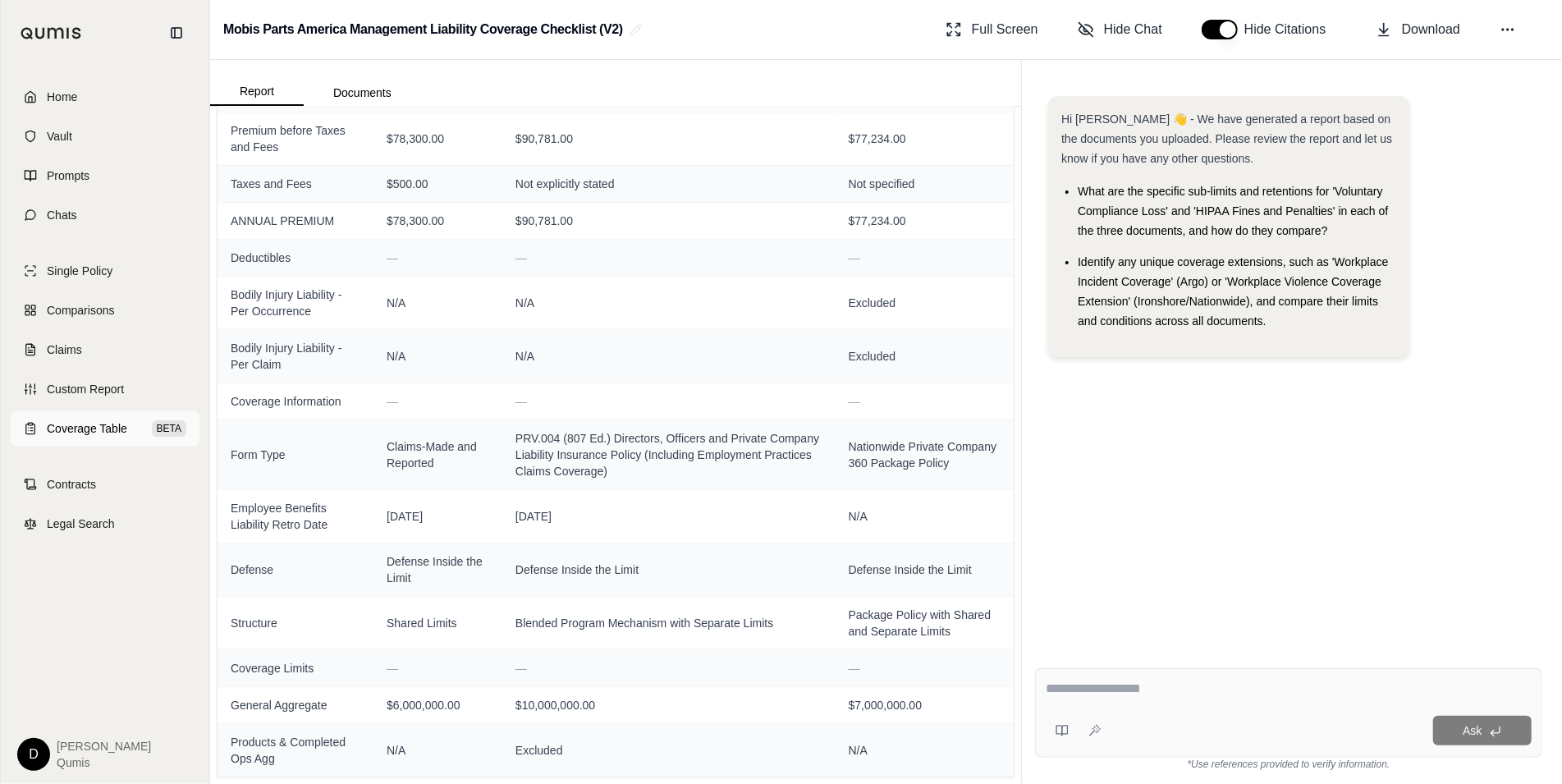
click at [120, 430] on span "Coverage Table" at bounding box center [87, 428] width 81 height 16
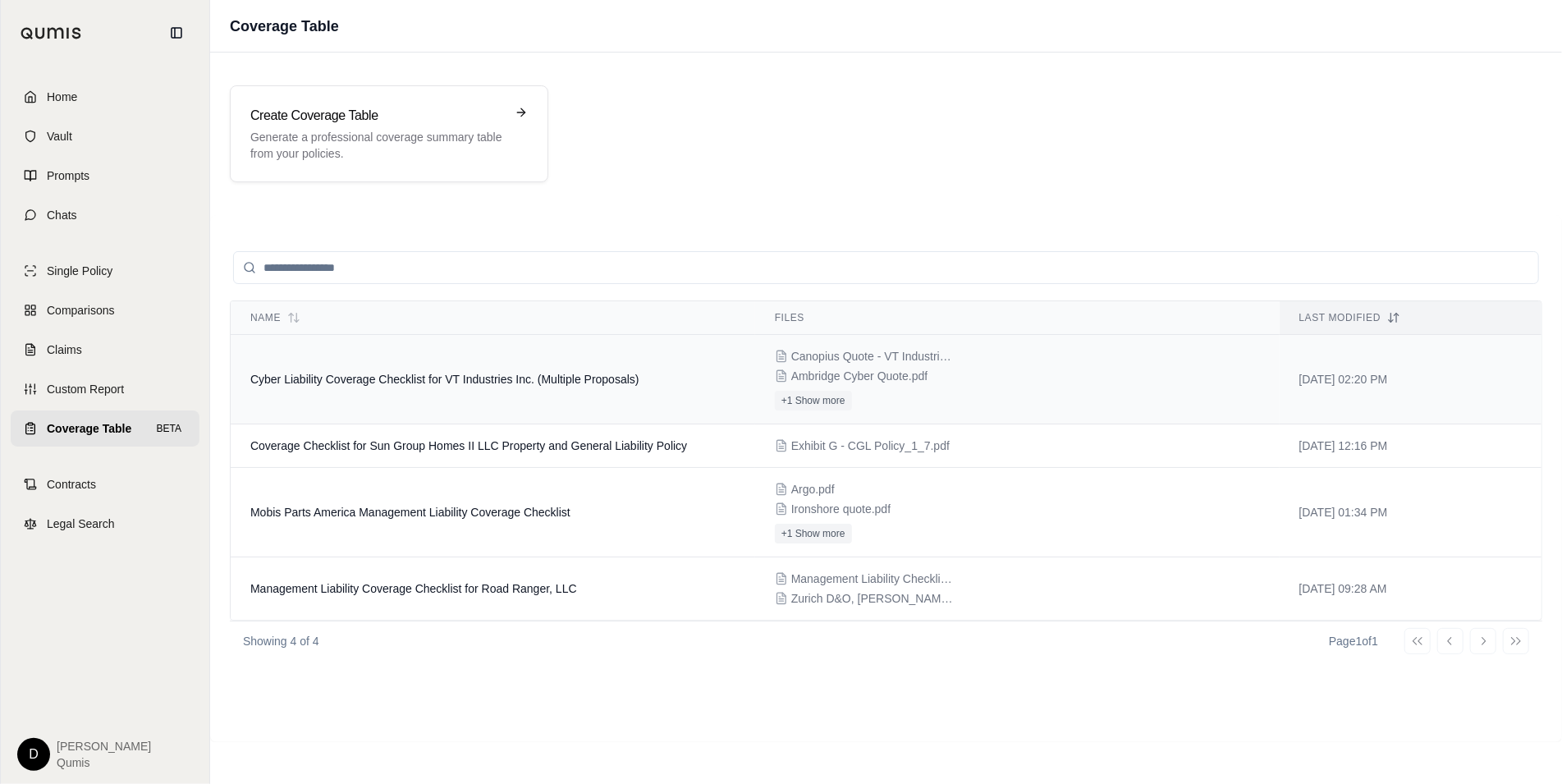
click at [451, 381] on span "Cyber Liability Coverage Checklist for VT Industries Inc. (Multiple Proposals)" at bounding box center [445, 379] width 389 height 13
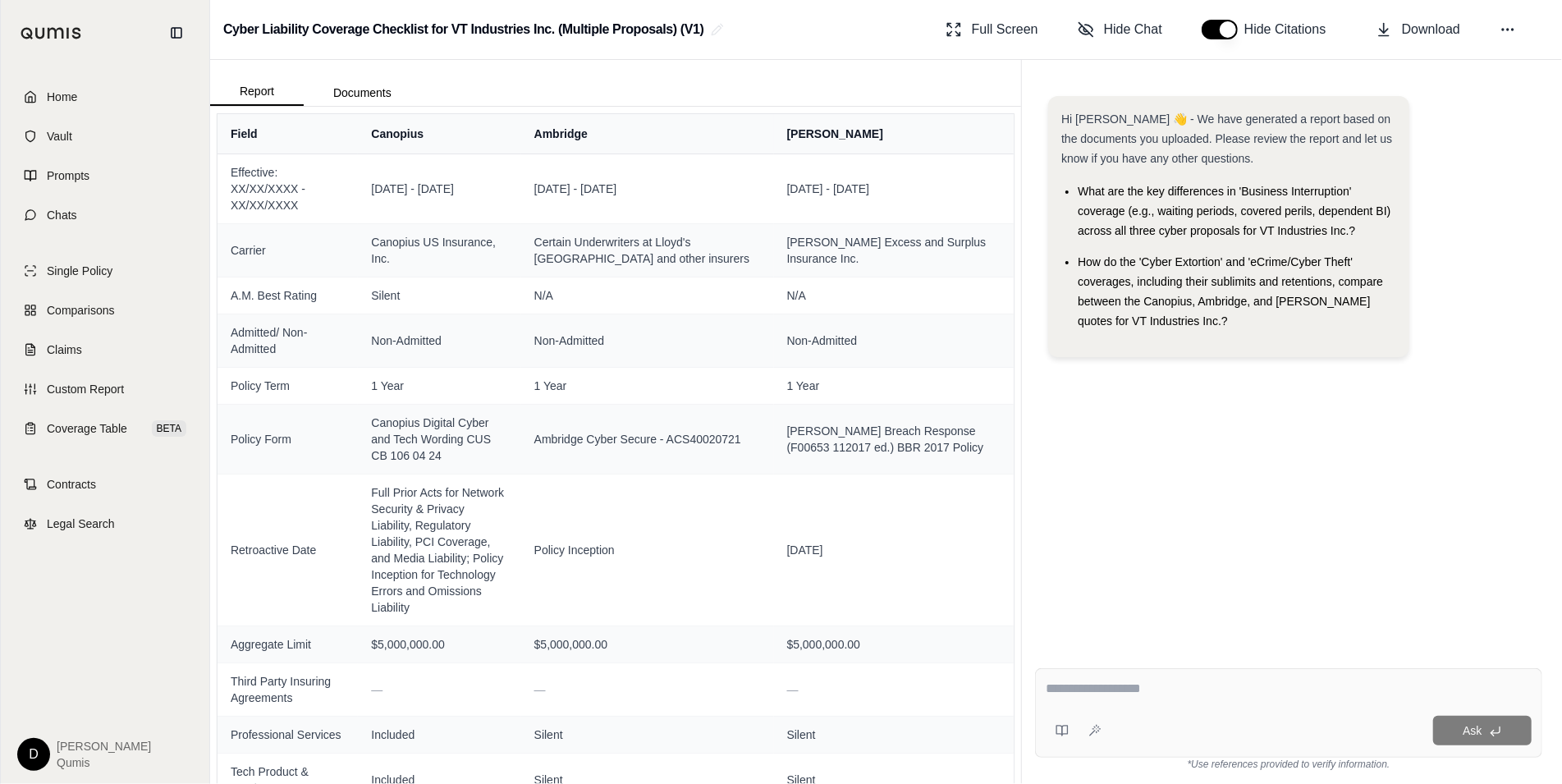
click at [1313, 477] on div "Hi [PERSON_NAME] 👋 - We have generated a report based on the documents you uplo…" at bounding box center [1288, 362] width 507 height 559
